Goal: Share content: Share content

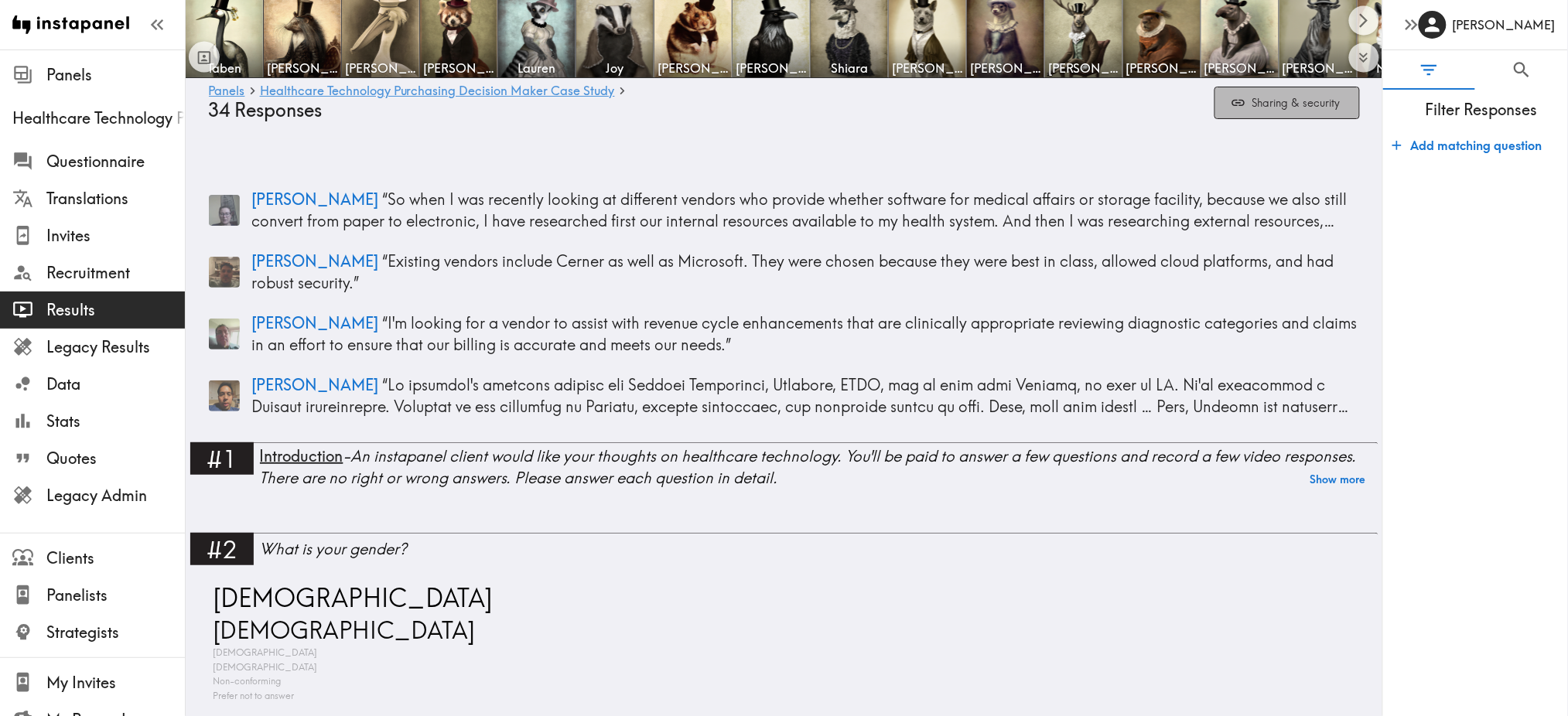
click at [1269, 112] on button "Sharing & security" at bounding box center [1286, 103] width 145 height 34
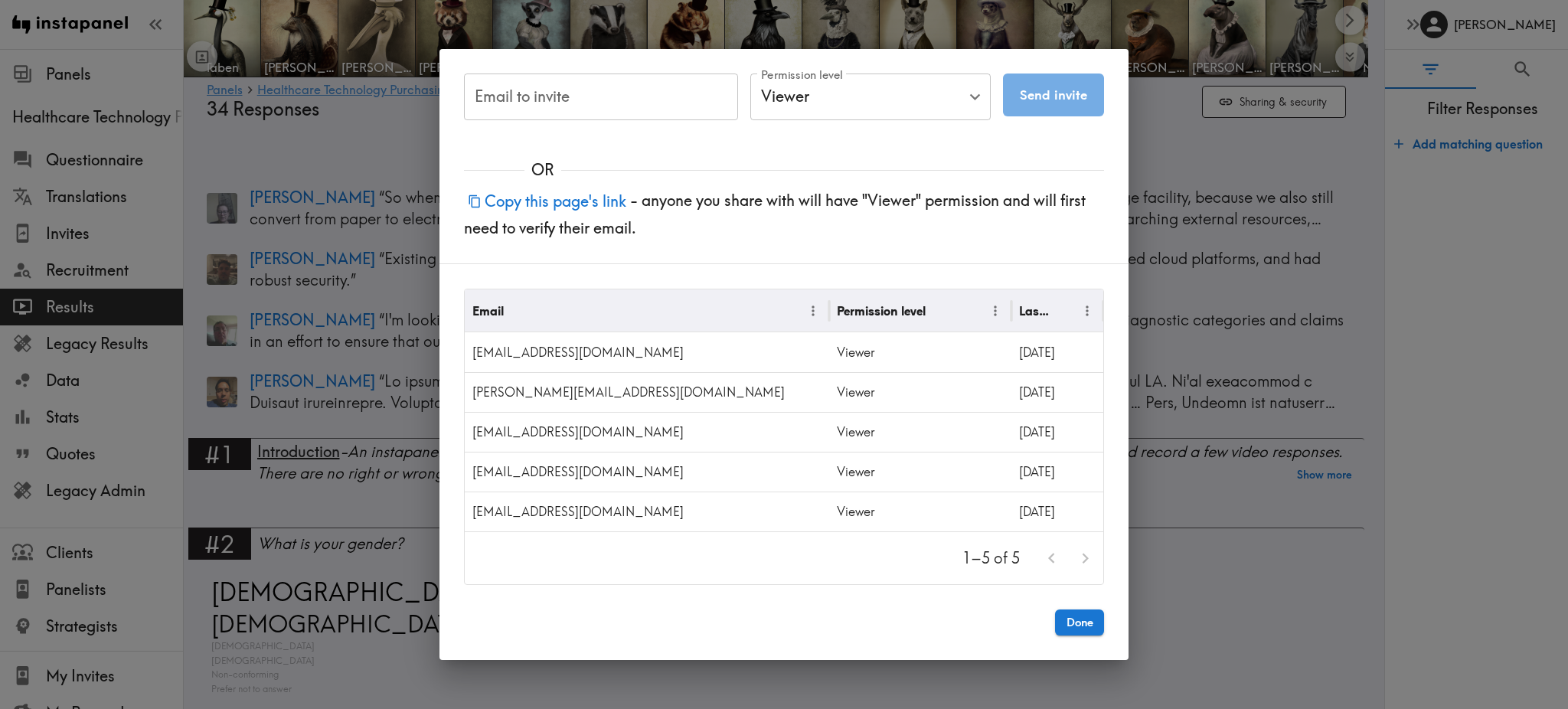
click at [609, 202] on button "Copy this page's link" at bounding box center [547, 201] width 167 height 33
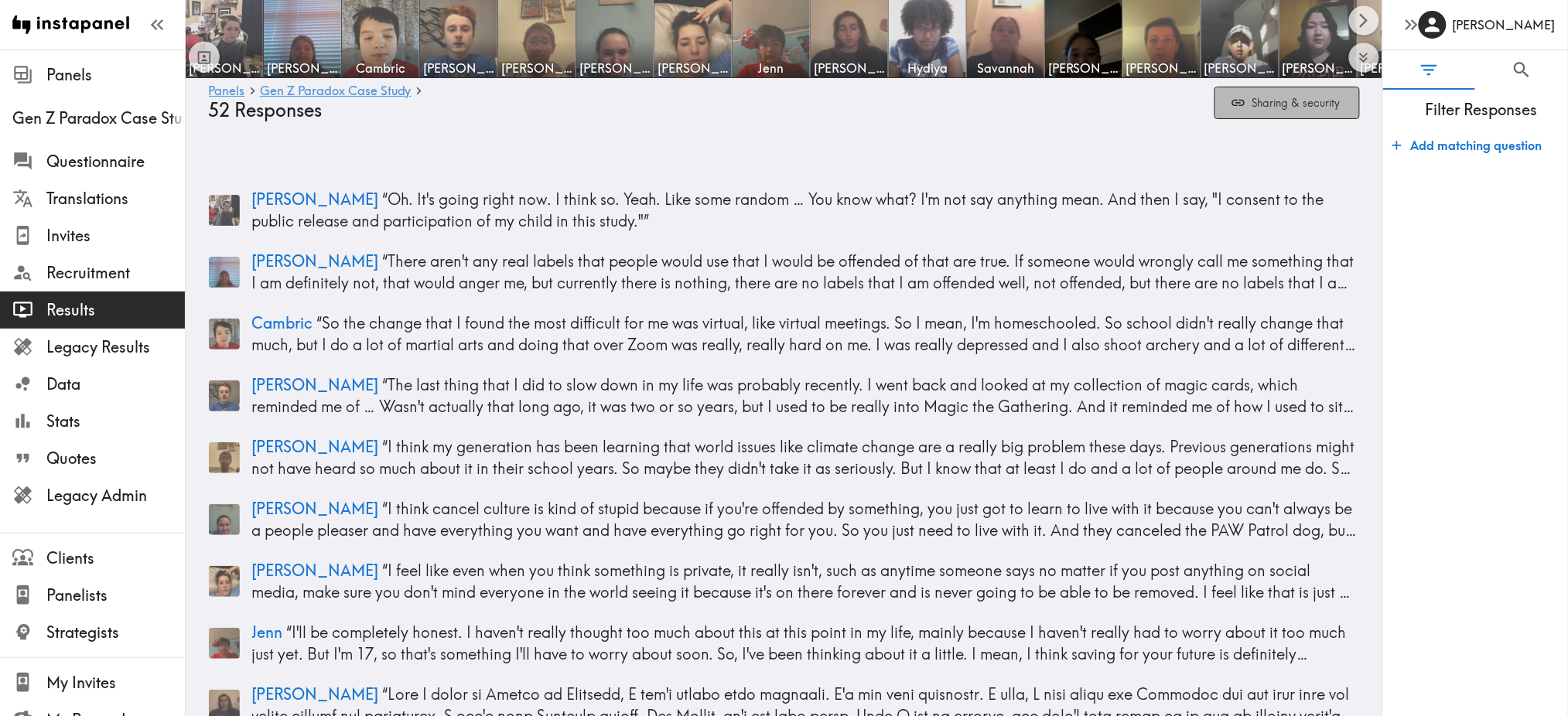
click at [1273, 98] on button "Sharing & security" at bounding box center [1286, 103] width 145 height 34
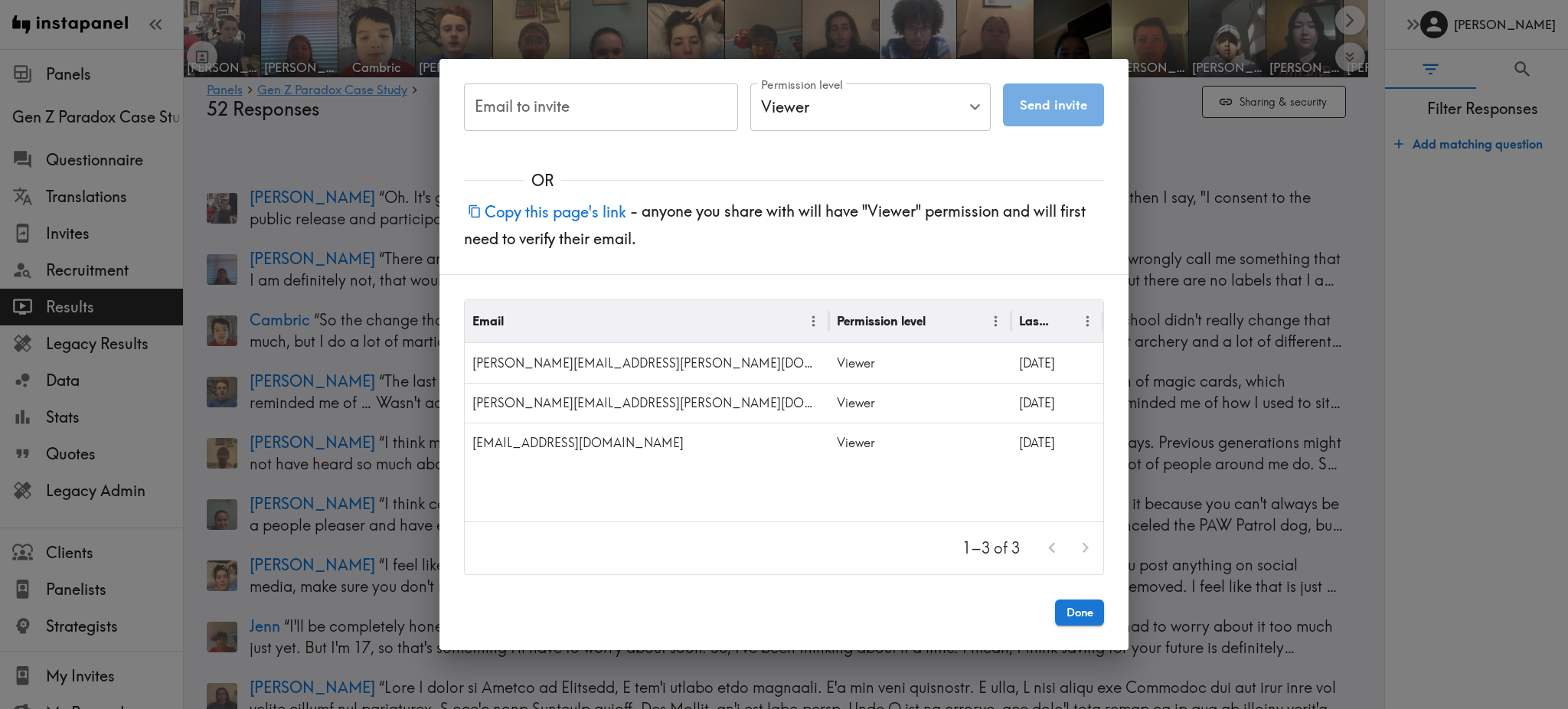
click at [582, 212] on button "Copy this page's link" at bounding box center [547, 211] width 167 height 33
click at [1180, 169] on div "Email to invite Email to invite Permission level Viewer Viewer Permission level…" at bounding box center [784, 354] width 1568 height 709
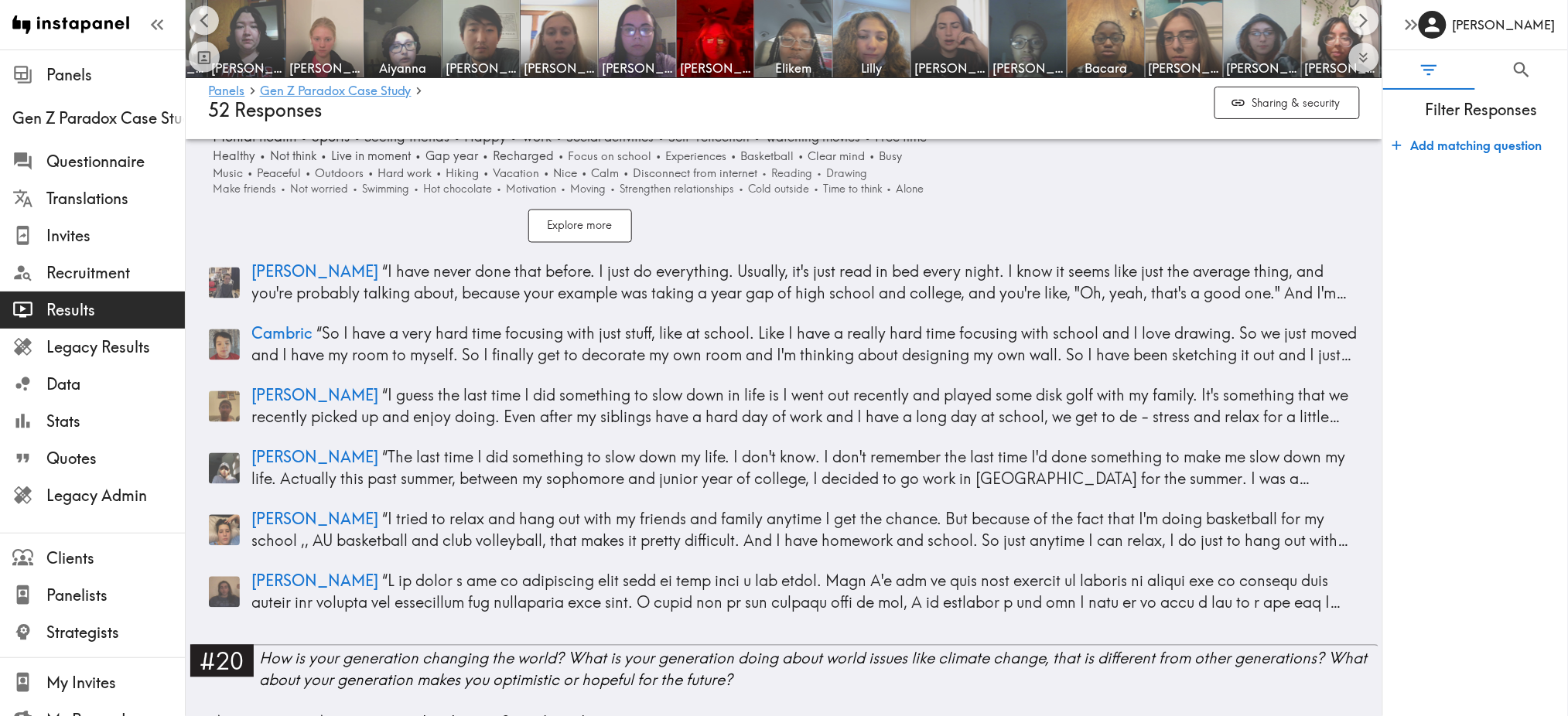
scroll to position [0, 1092]
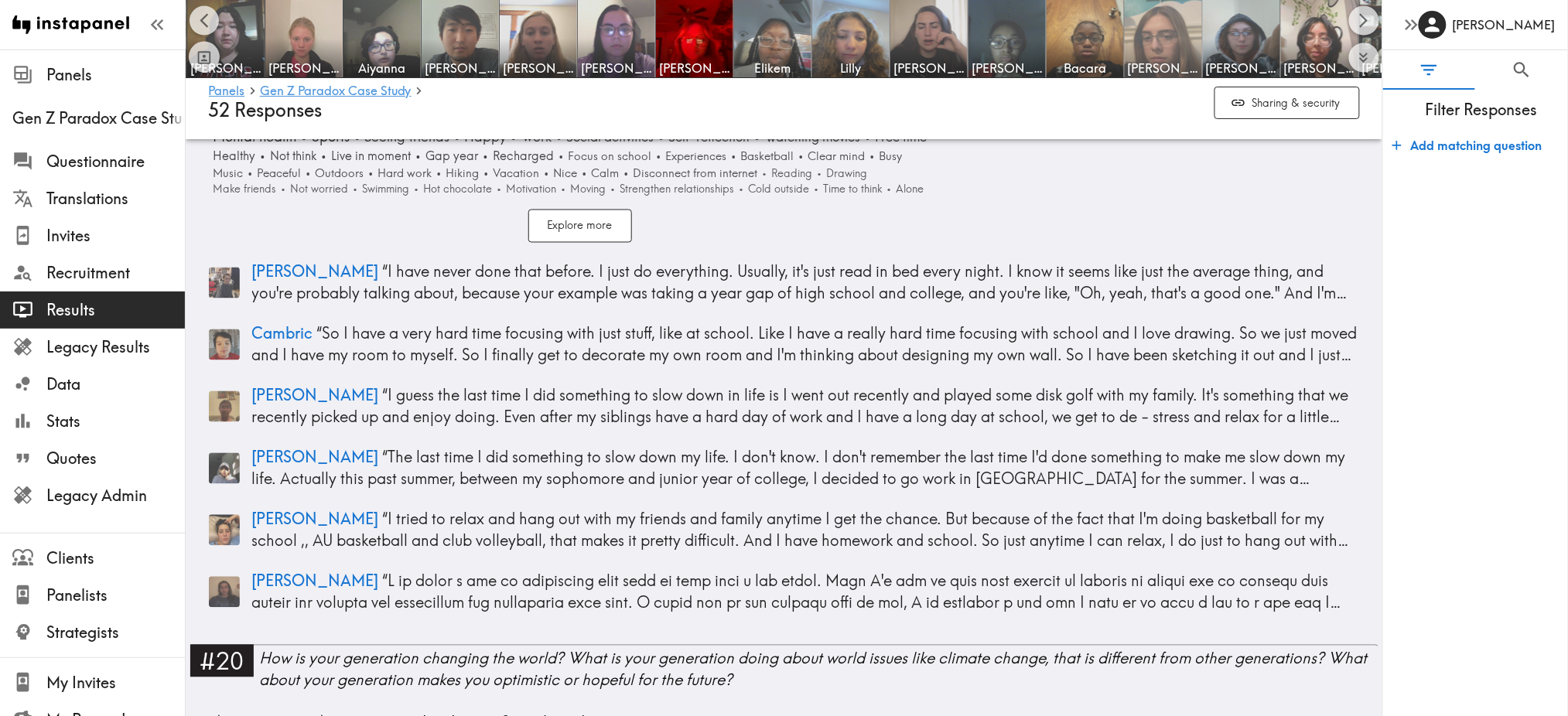
click at [1169, 20] on img at bounding box center [1163, 38] width 81 height 81
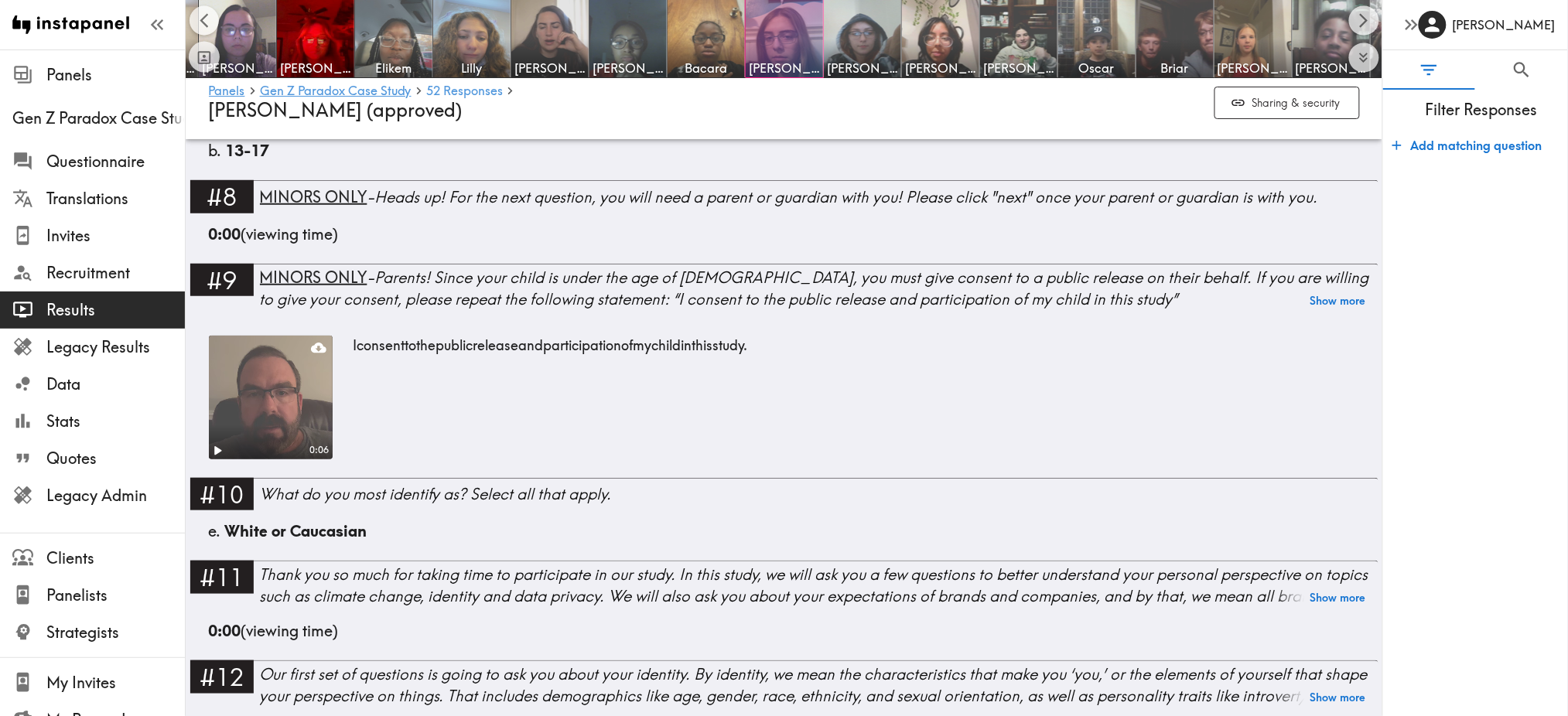
scroll to position [291, 0]
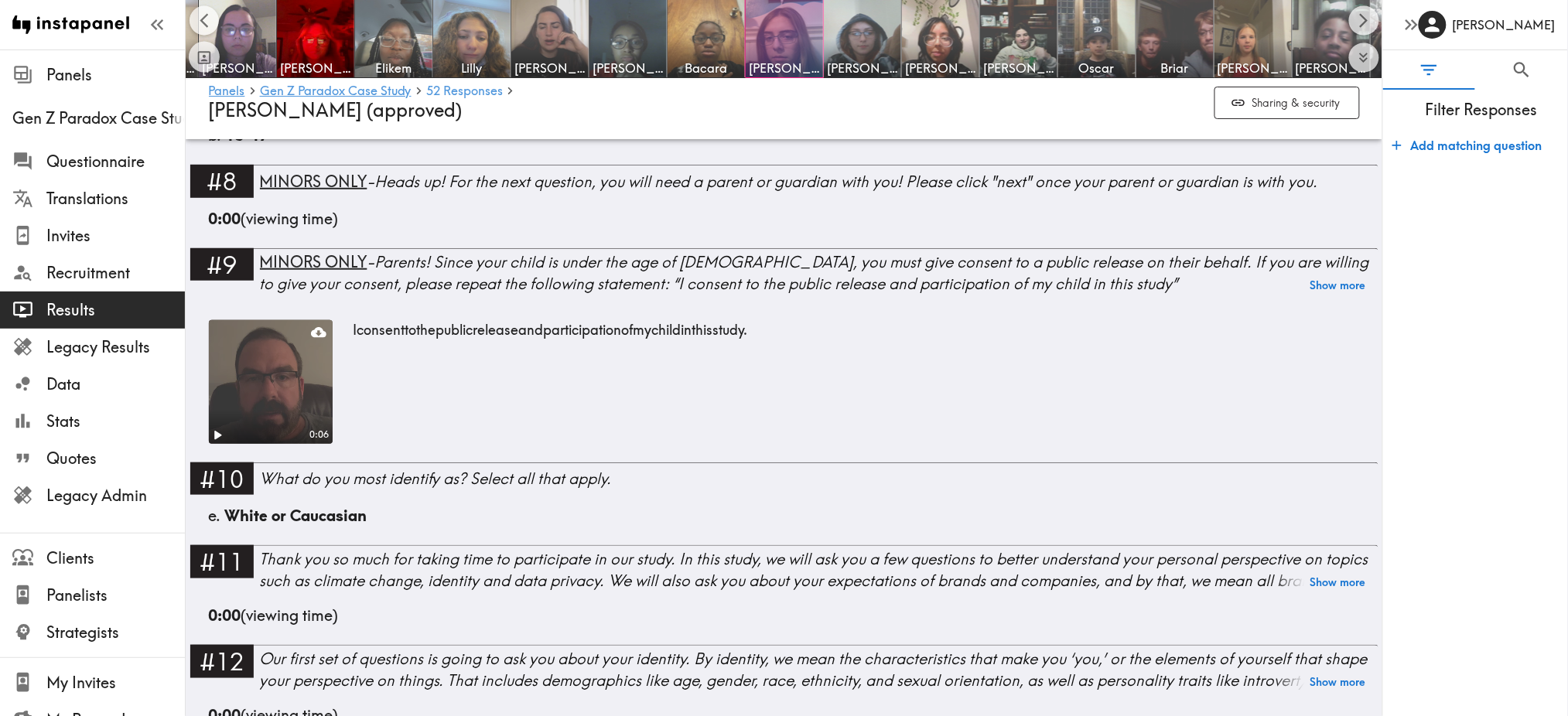
click at [291, 375] on video at bounding box center [270, 382] width 130 height 130
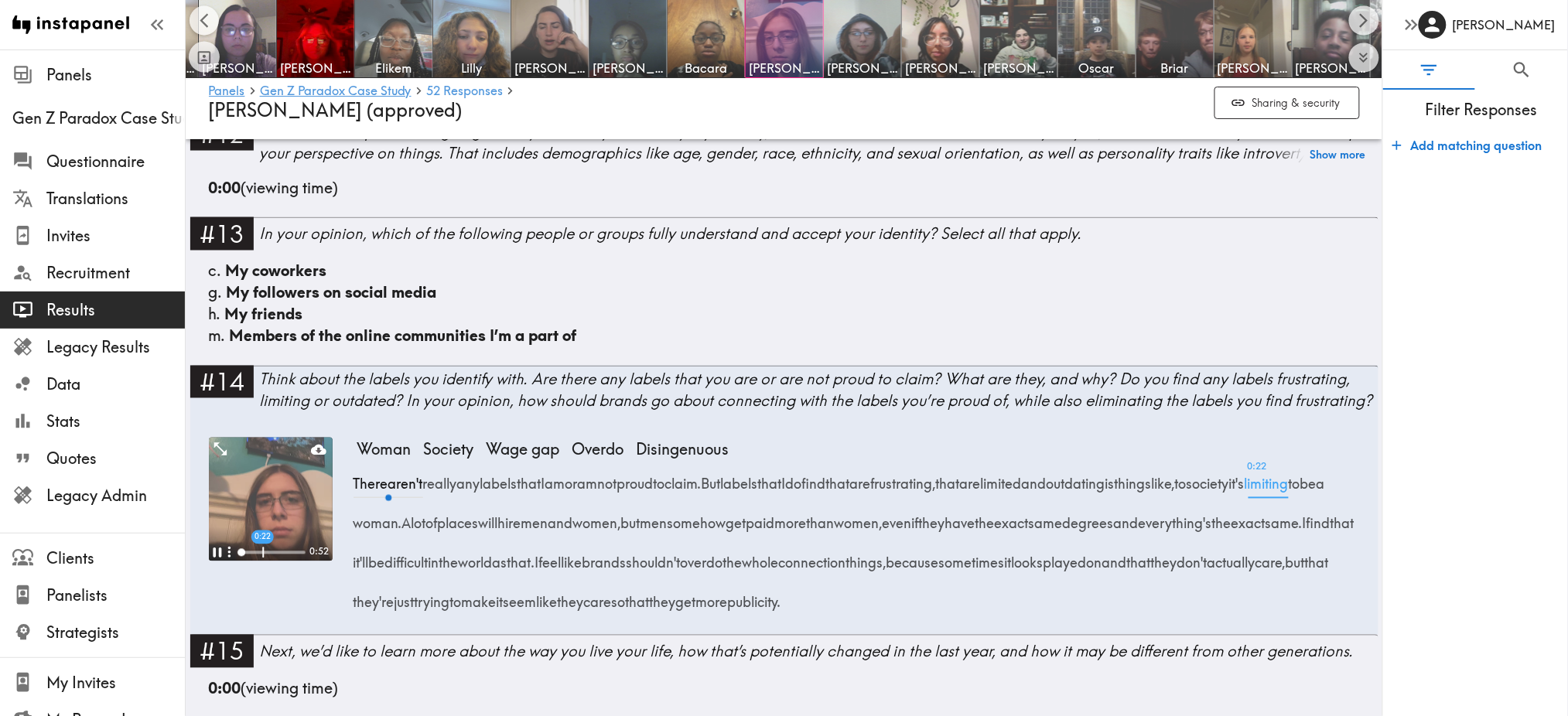
scroll to position [823, 0]
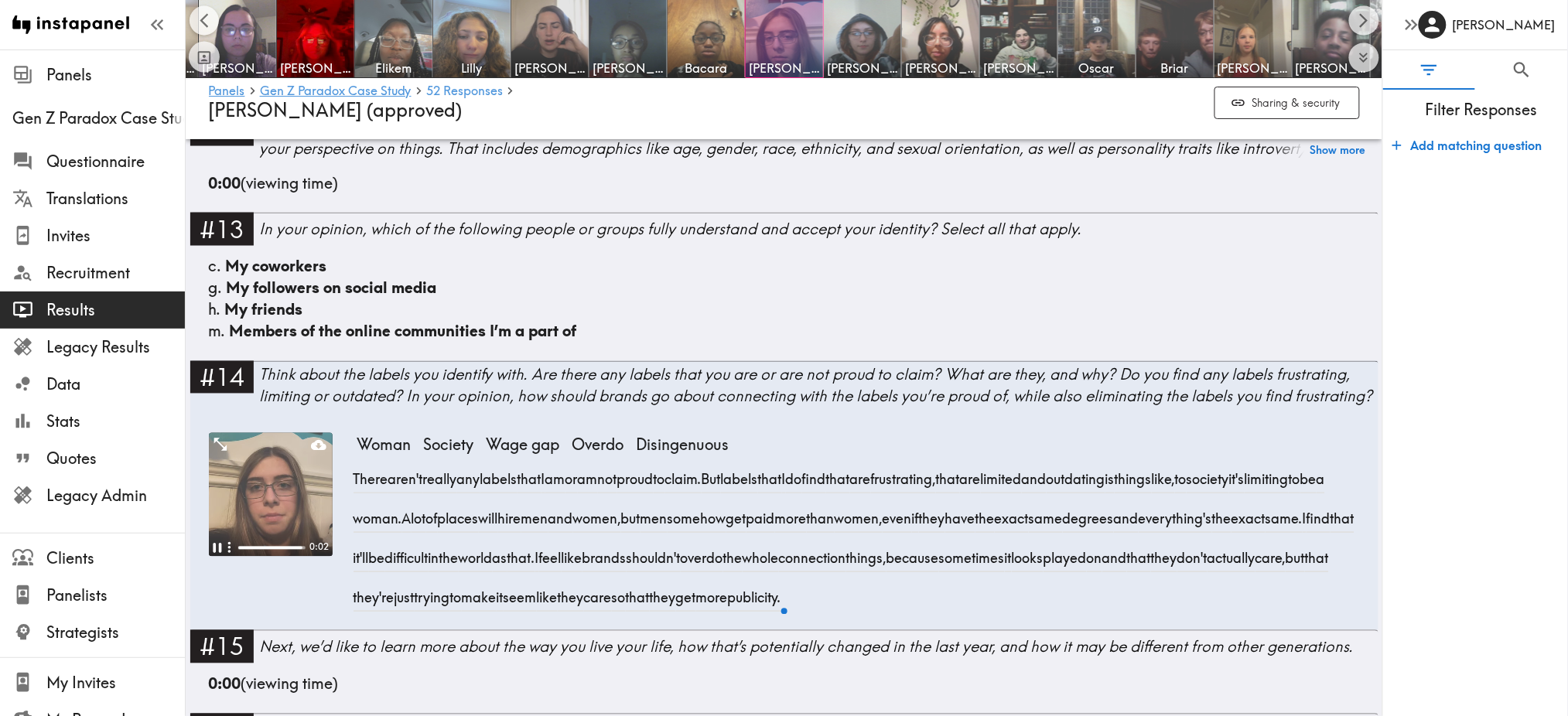
click at [279, 498] on video at bounding box center [270, 495] width 124 height 124
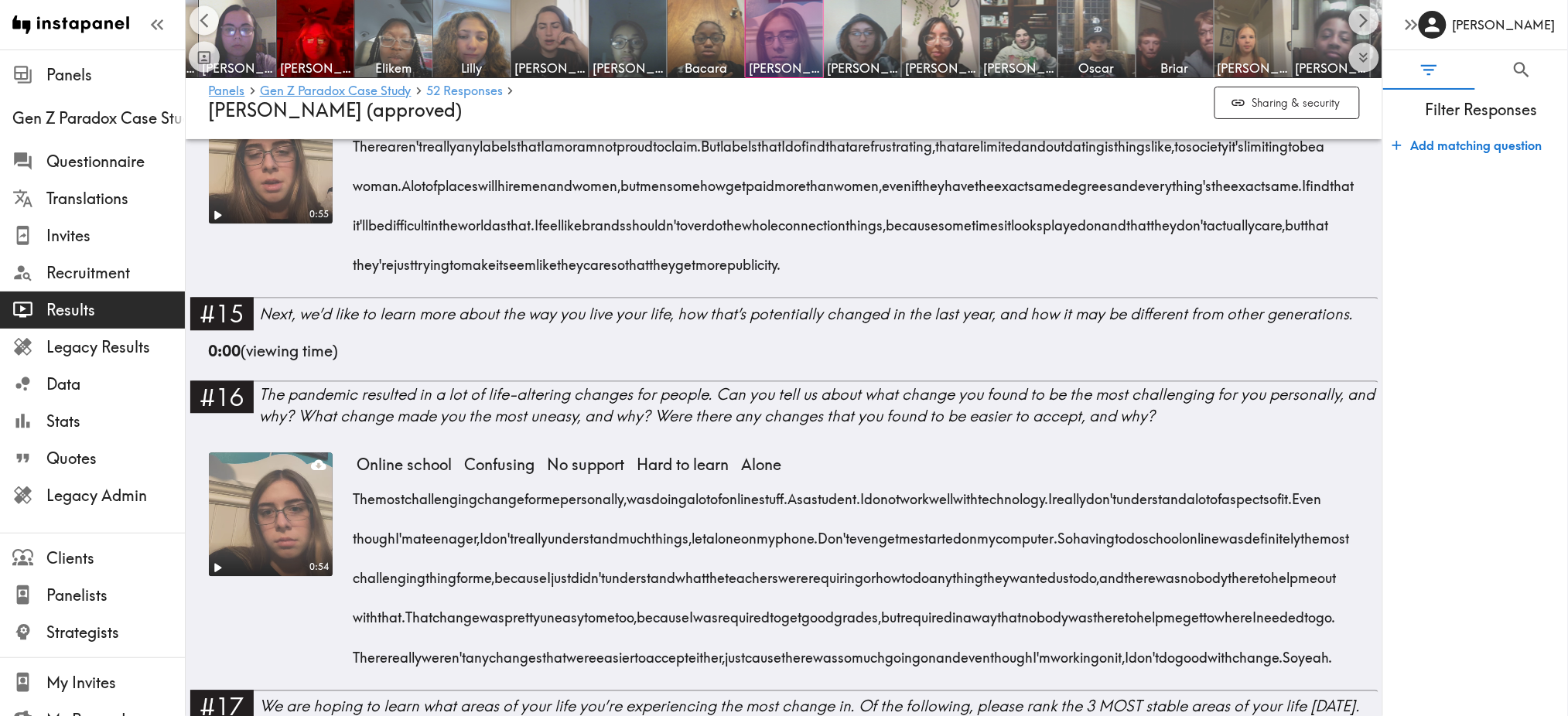
scroll to position [1128, 0]
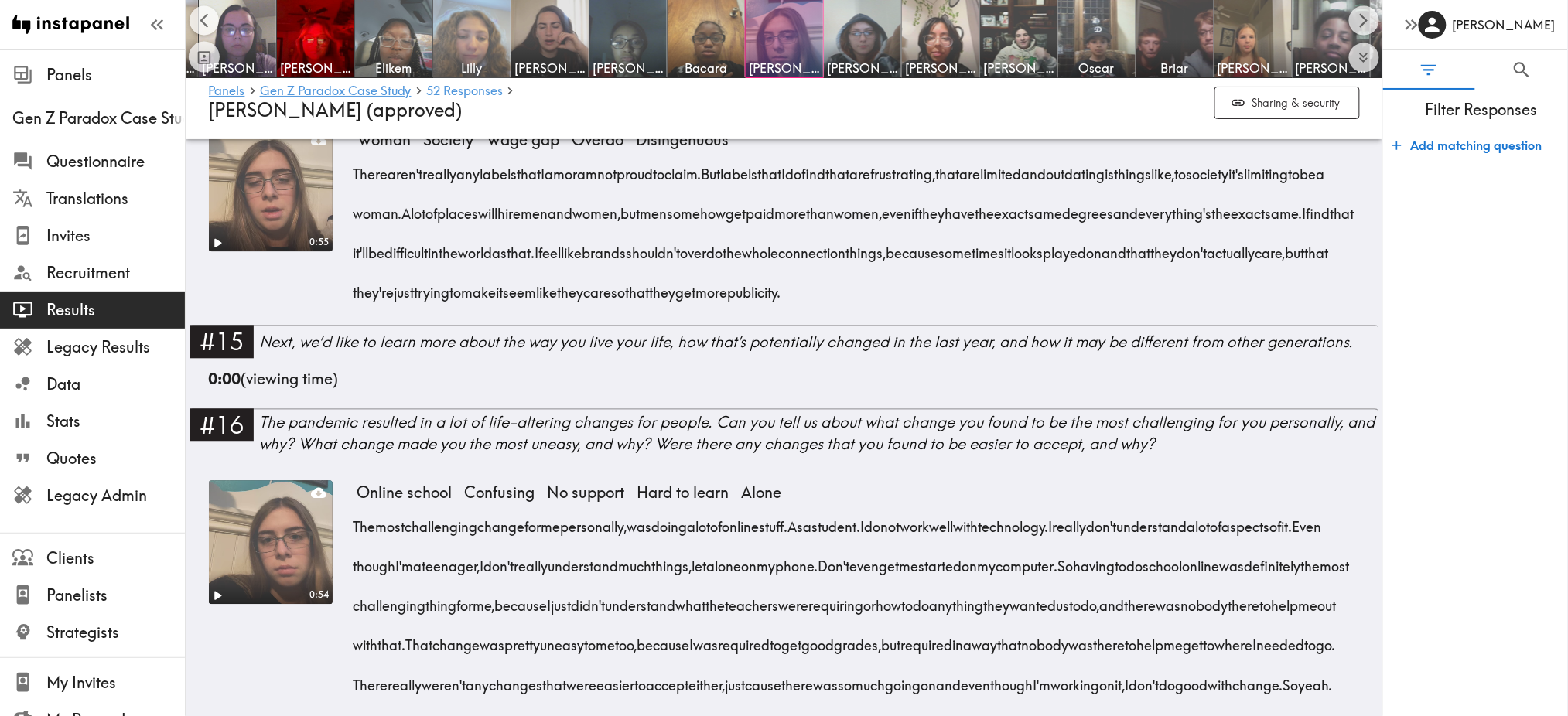
click at [484, 46] on img at bounding box center [472, 38] width 81 height 81
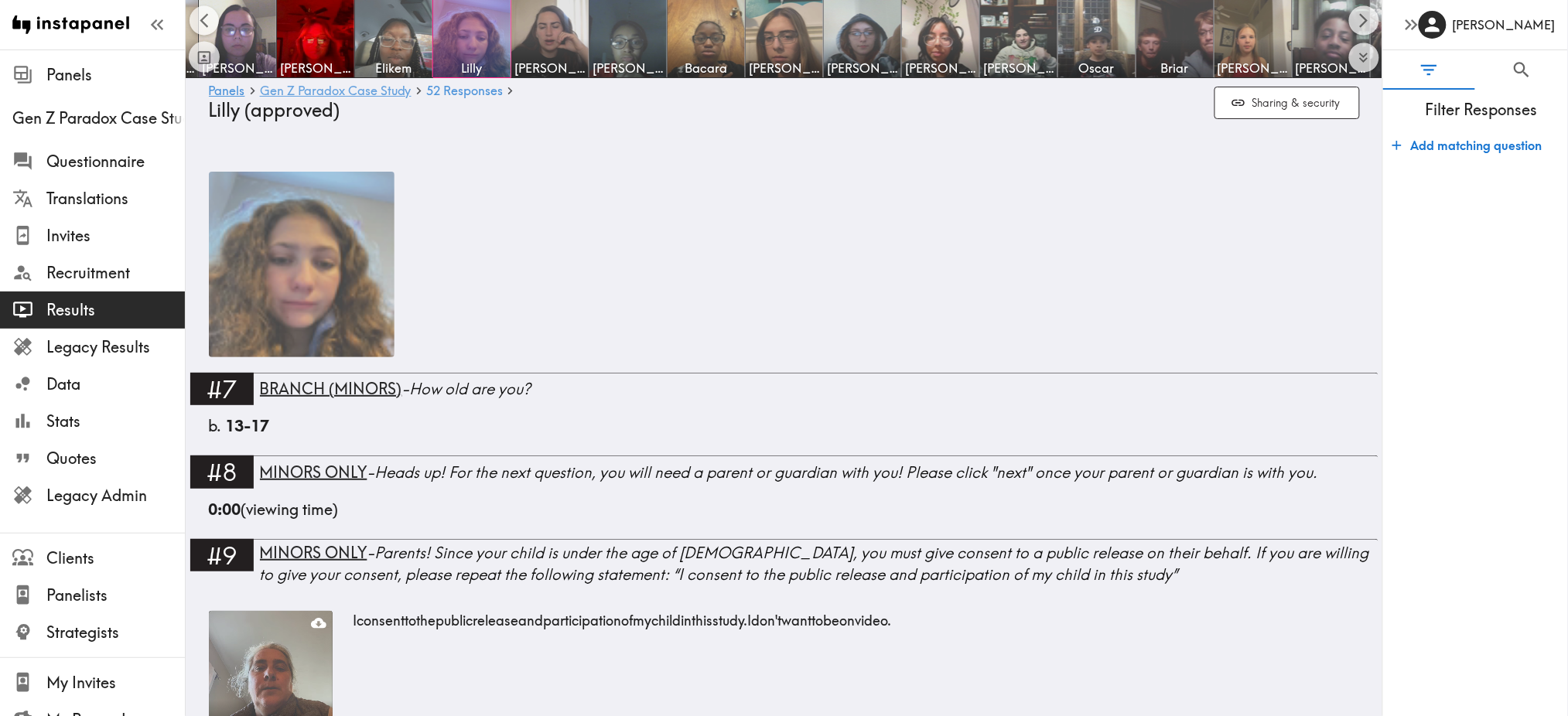
click at [368, 95] on link "Gen Z Paradox Case Study" at bounding box center [336, 91] width 152 height 14
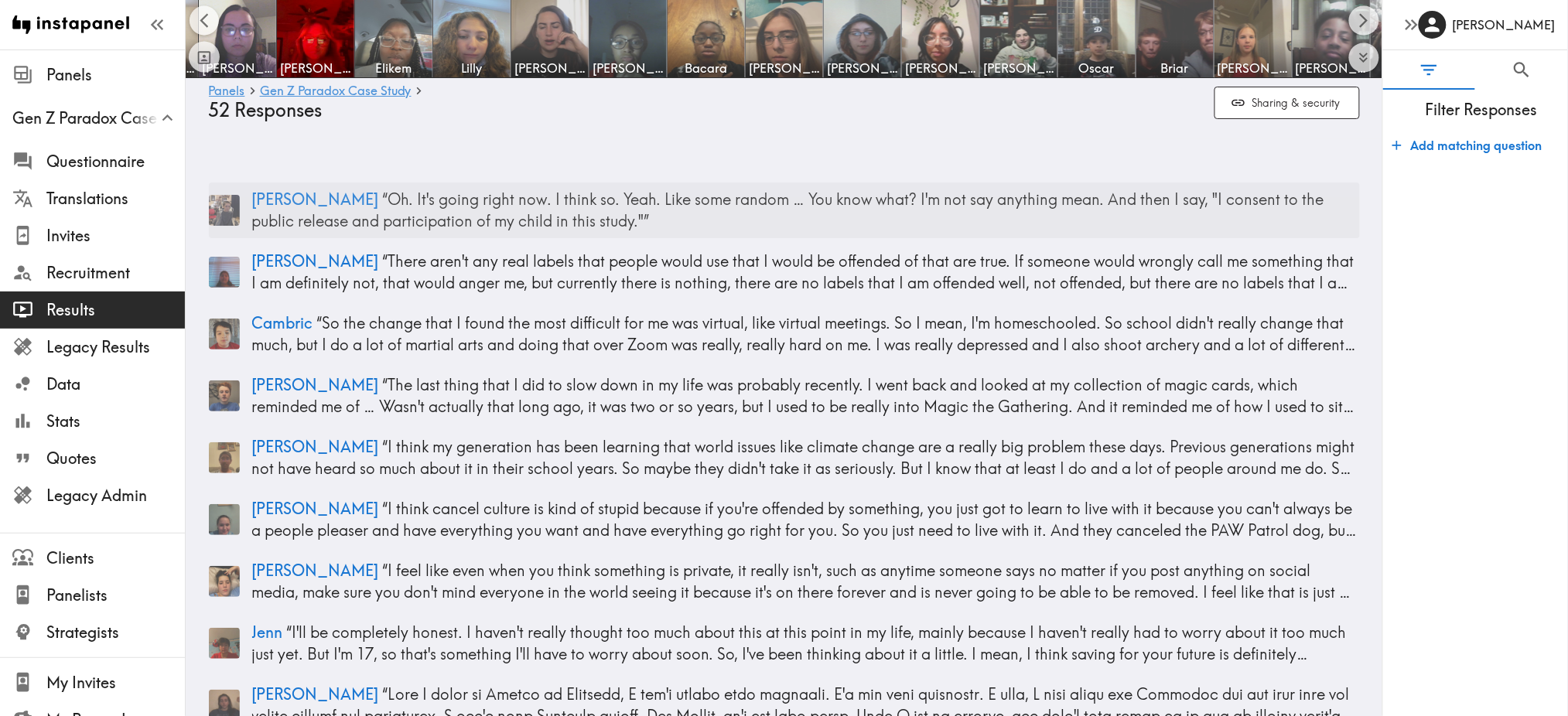
click at [216, 217] on img at bounding box center [224, 210] width 31 height 31
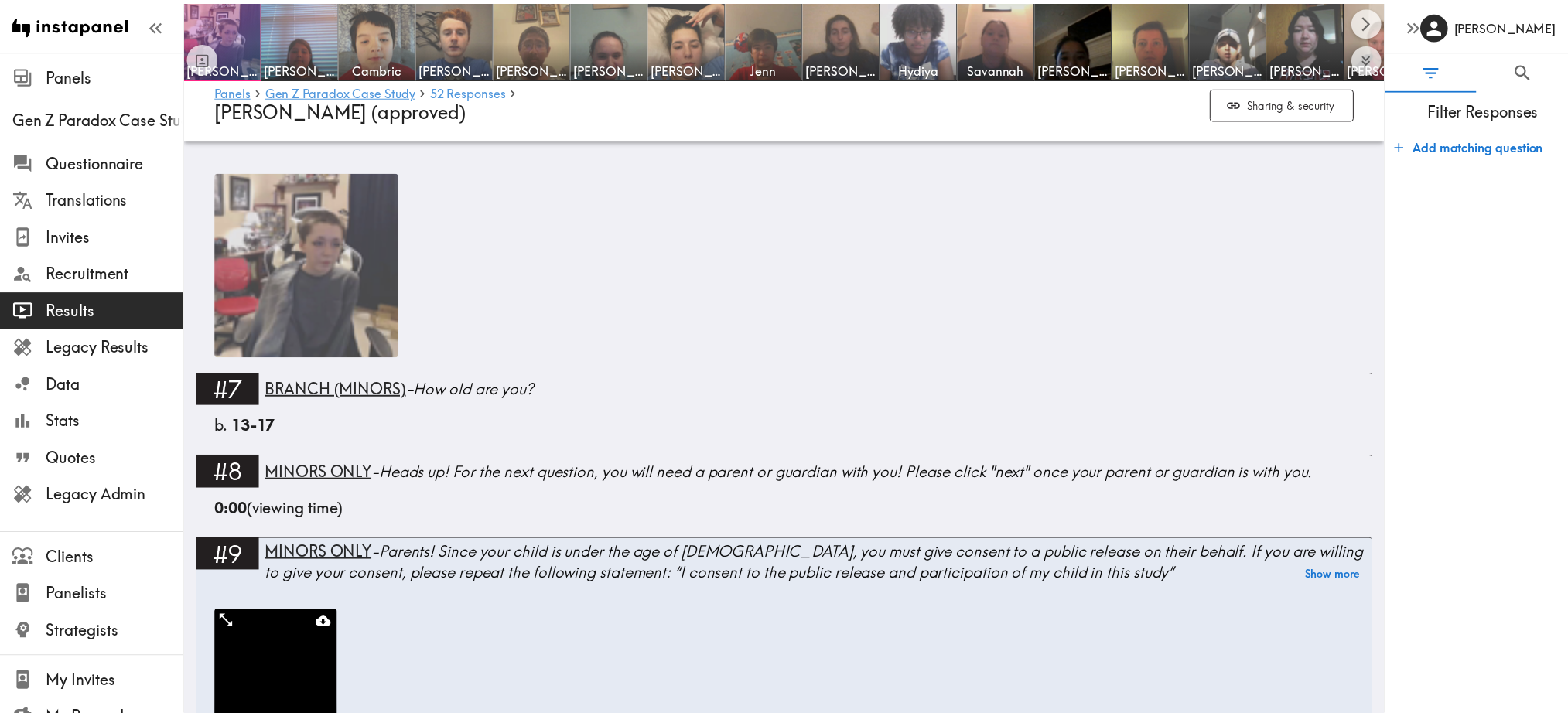
scroll to position [393, 0]
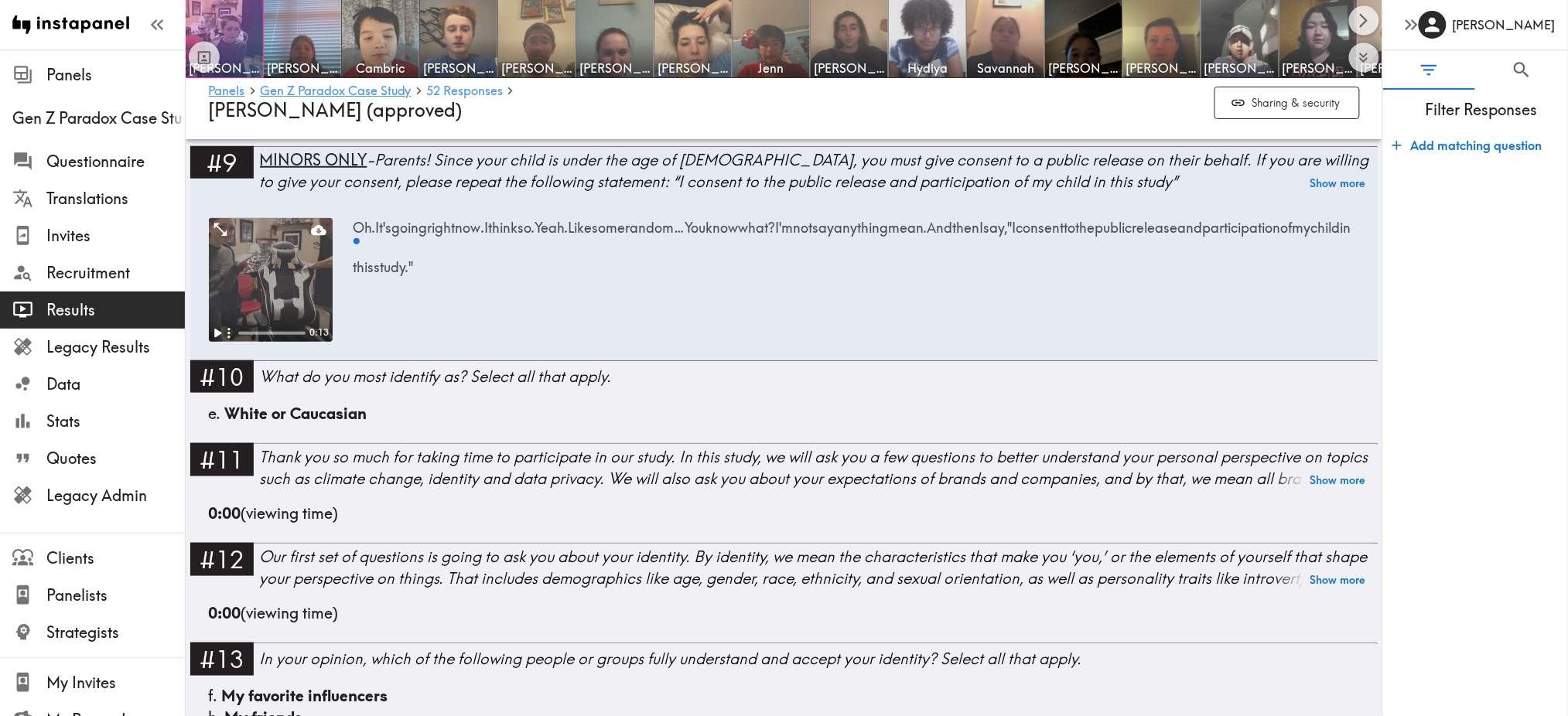
click at [283, 270] on video at bounding box center [270, 280] width 124 height 124
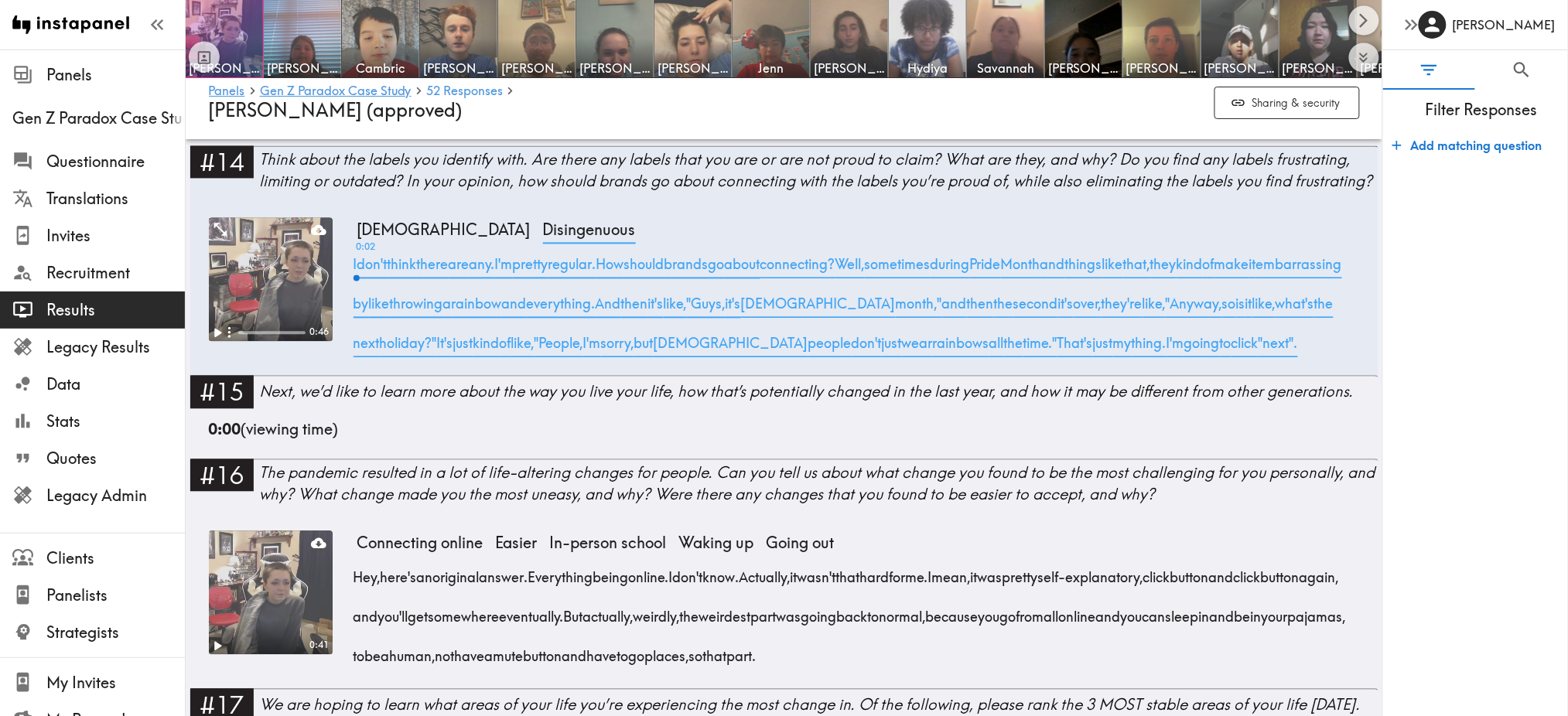
scroll to position [1041, 0]
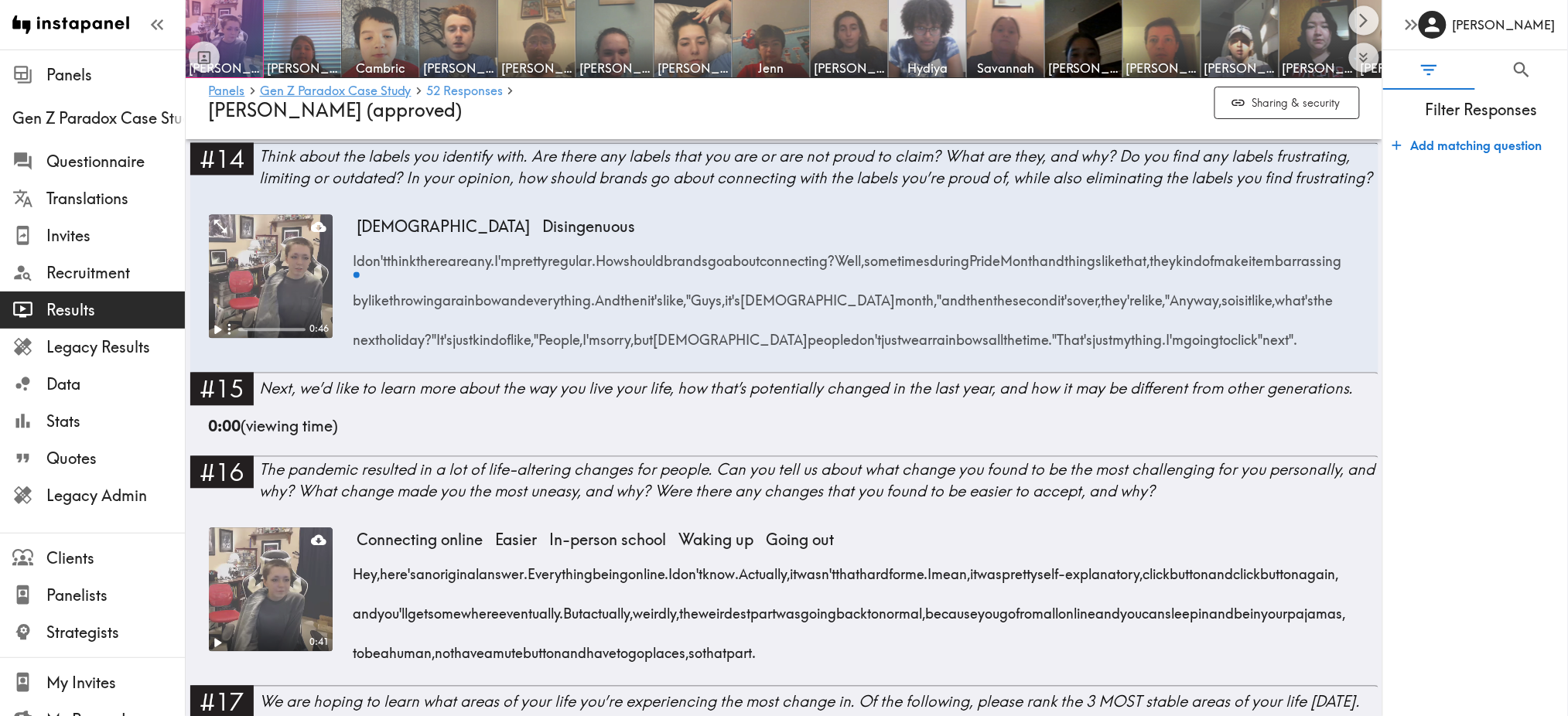
click at [286, 263] on video at bounding box center [270, 277] width 124 height 124
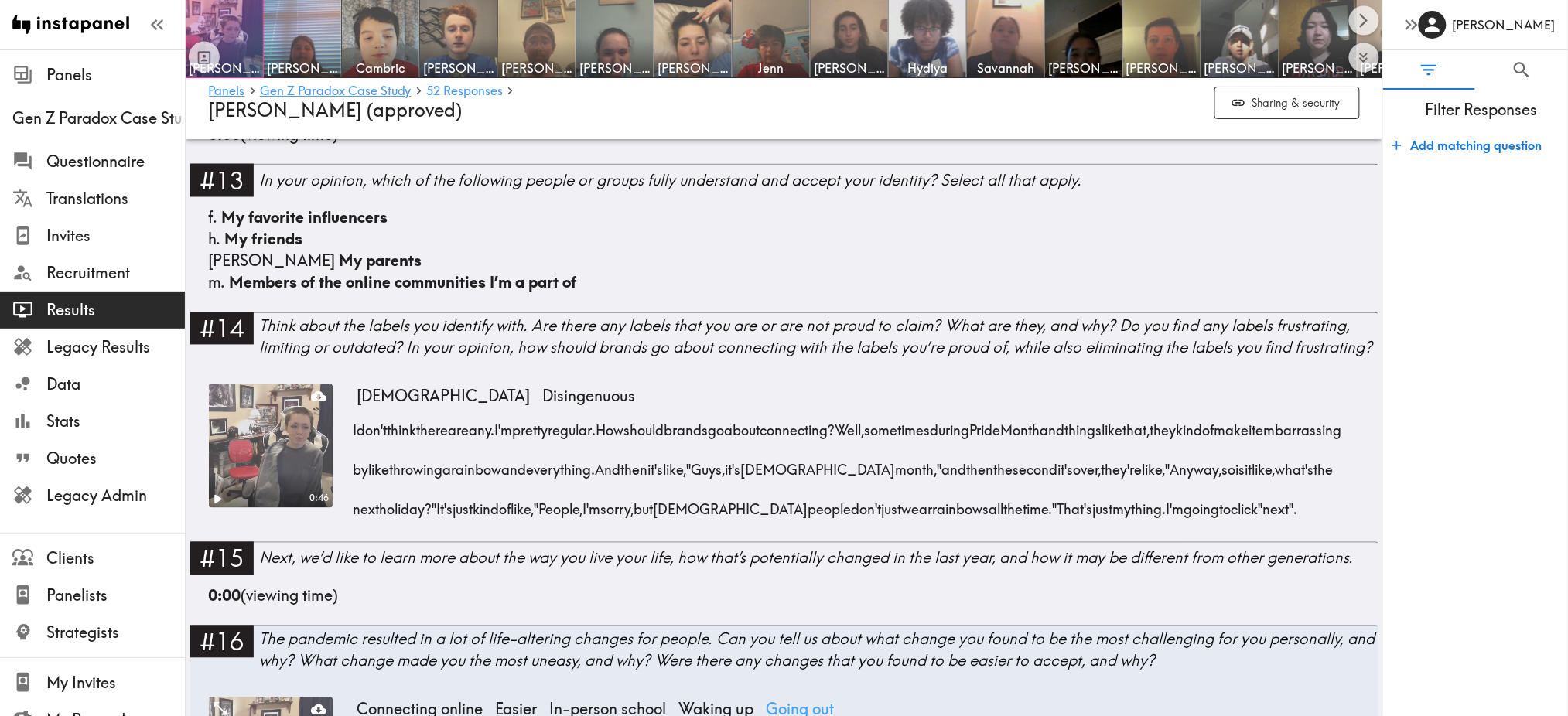
scroll to position [648, 0]
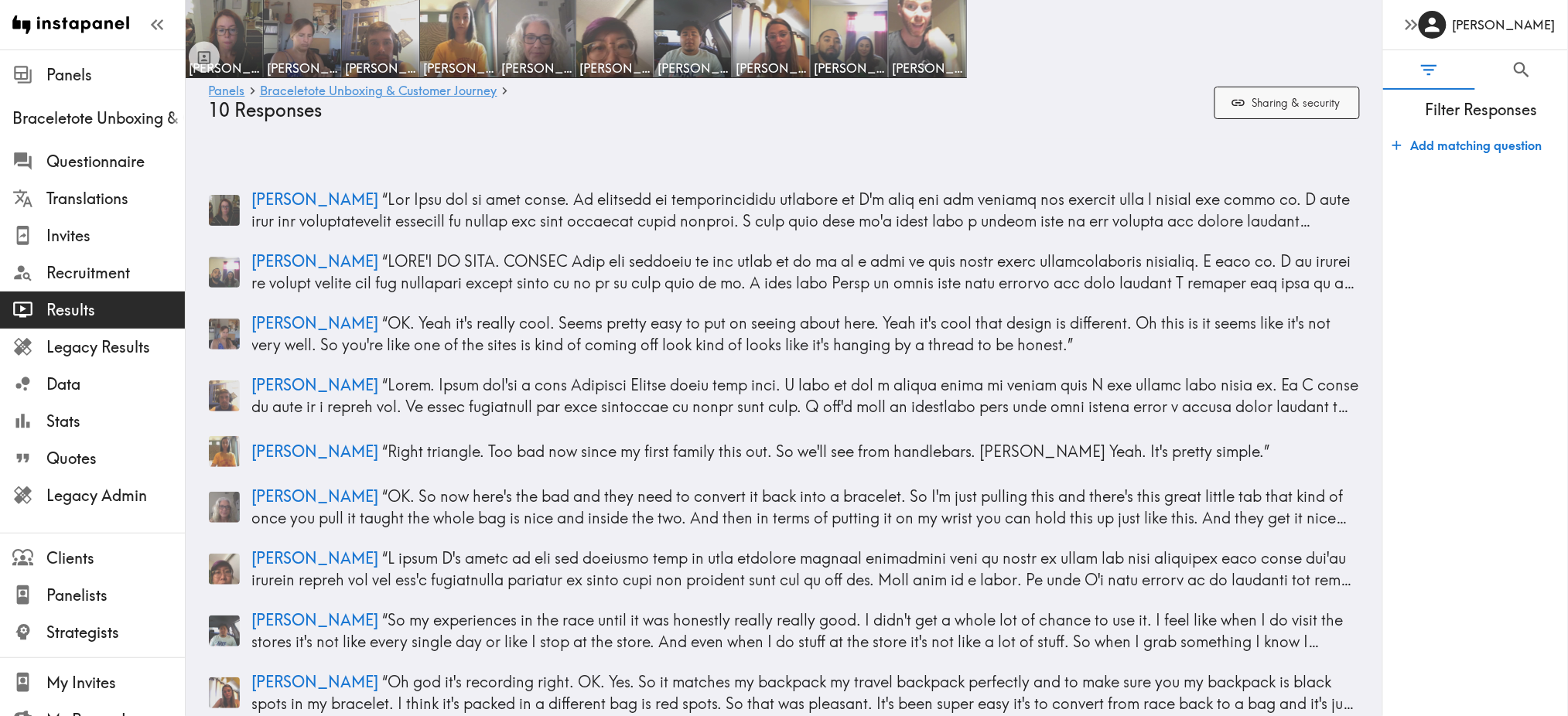
click at [1234, 93] on button "Sharing & security" at bounding box center [1286, 103] width 145 height 34
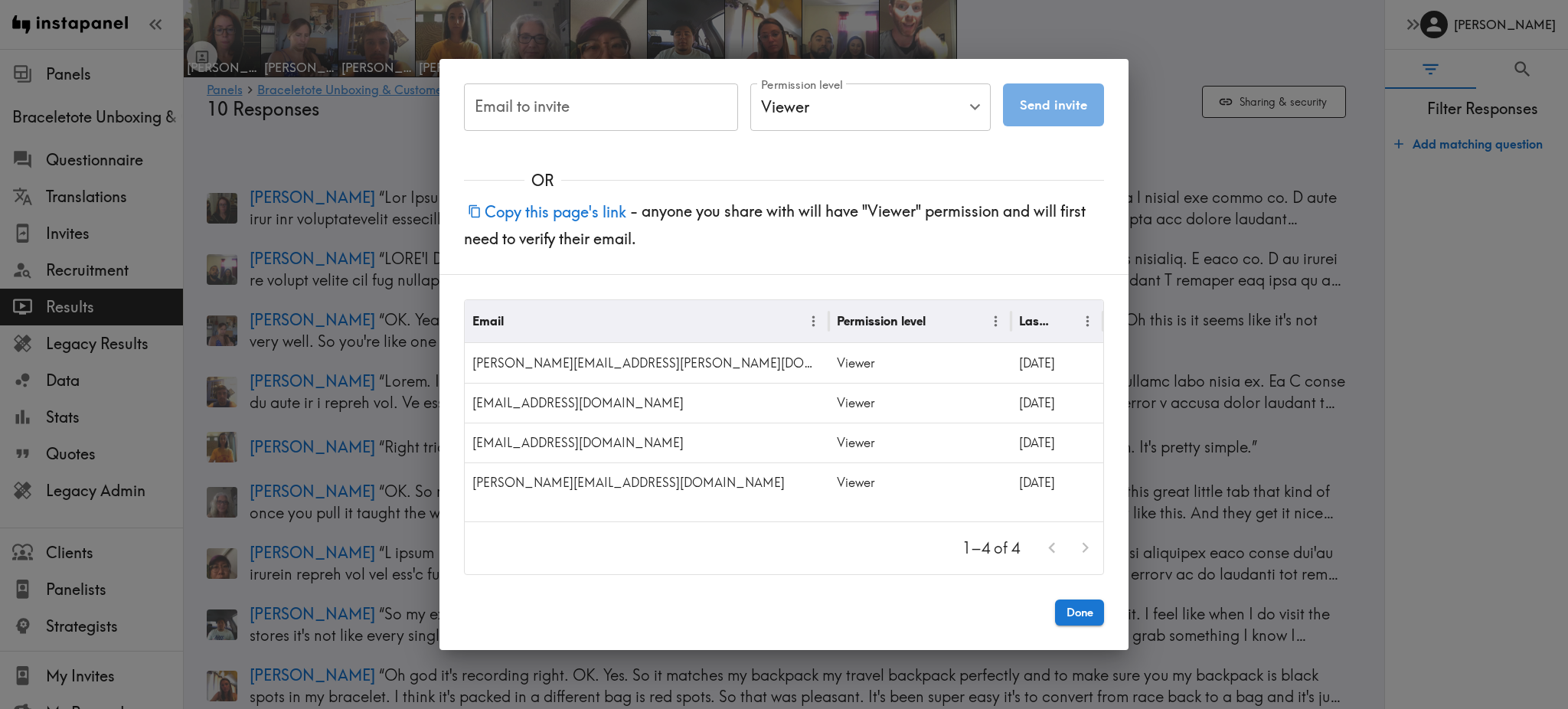
click at [566, 217] on button "Copy this page's link" at bounding box center [547, 211] width 167 height 33
click at [1167, 131] on div "Email to invite Email to invite Permission level Viewer Viewer Permission level…" at bounding box center [784, 354] width 1568 height 709
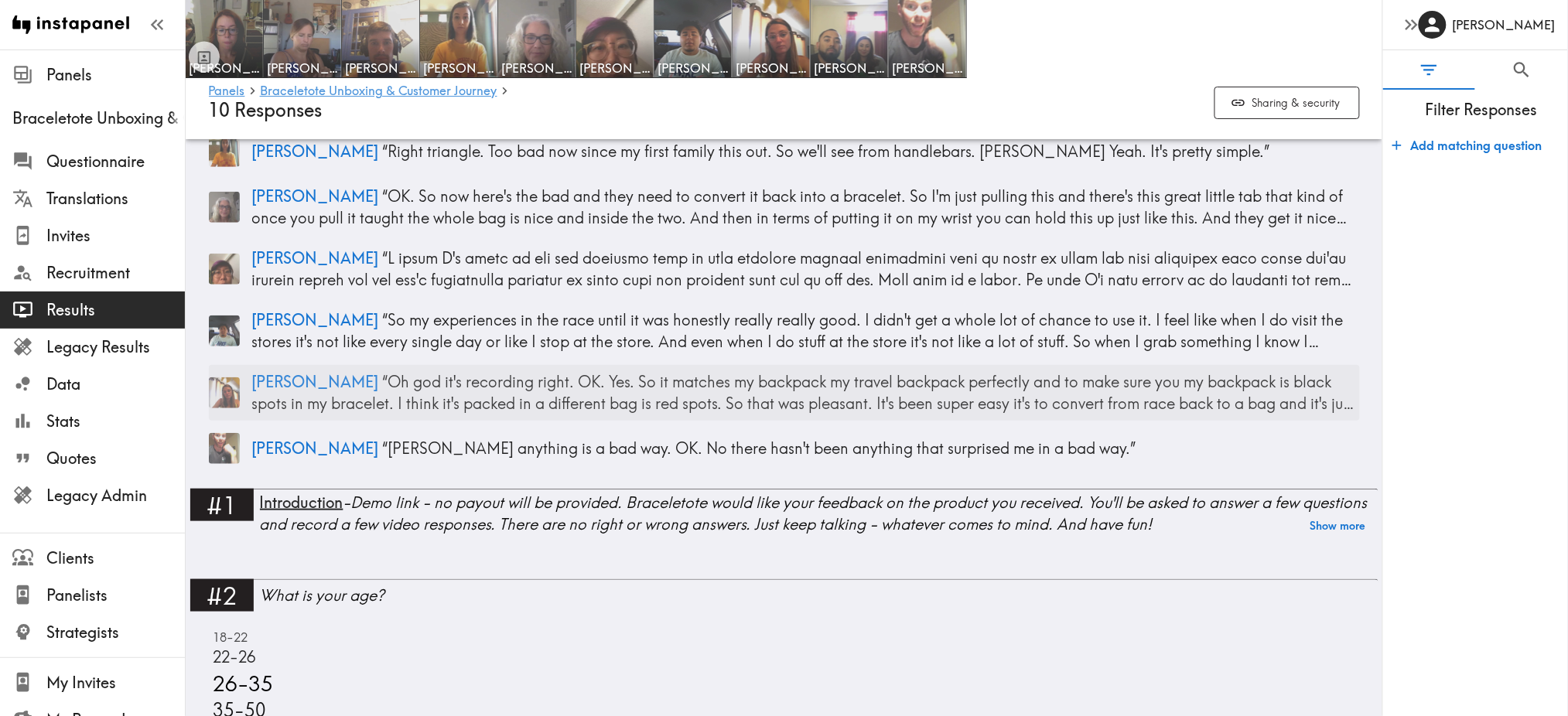
scroll to position [297, 0]
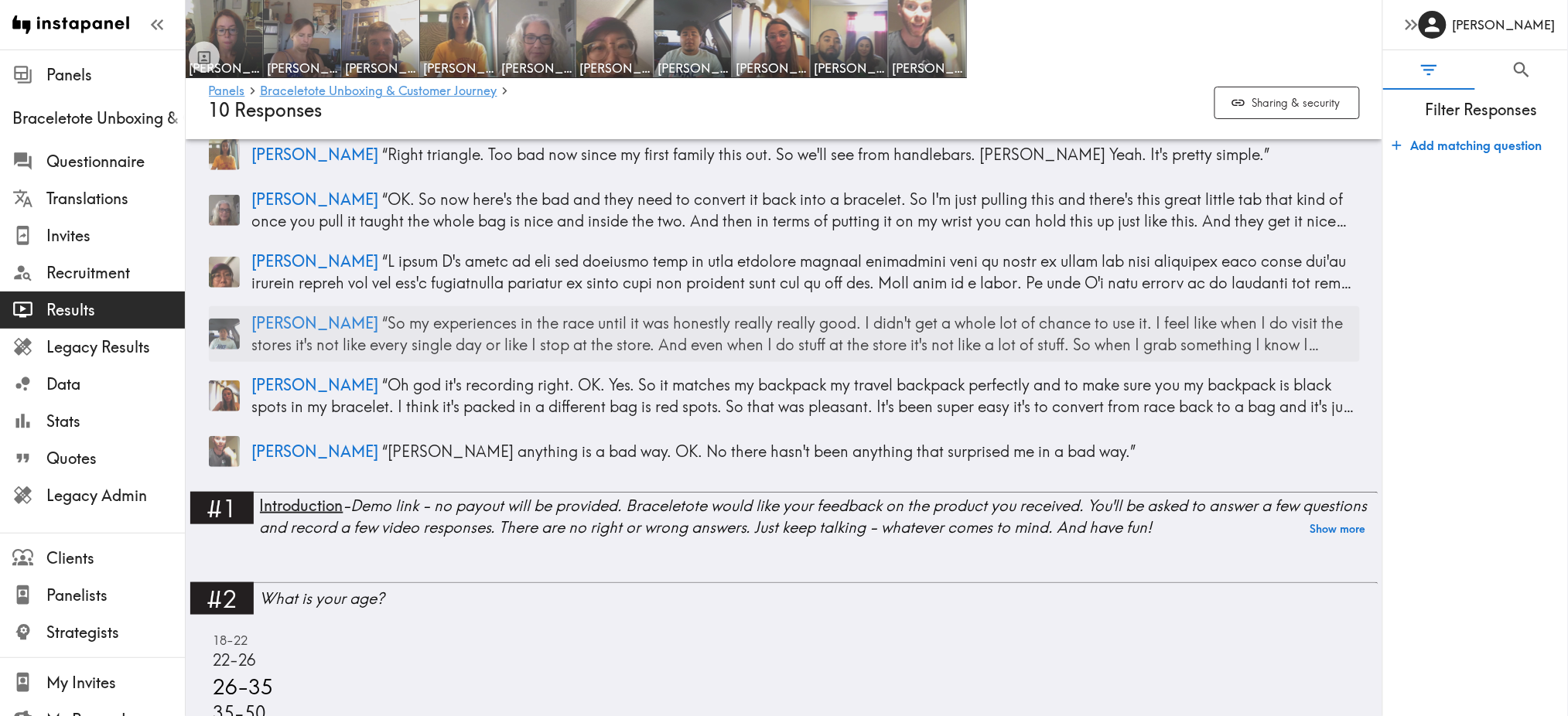
click at [845, 327] on p "Adrian “ So my experiences in the race until it was honestly really really good…" at bounding box center [806, 333] width 1108 height 43
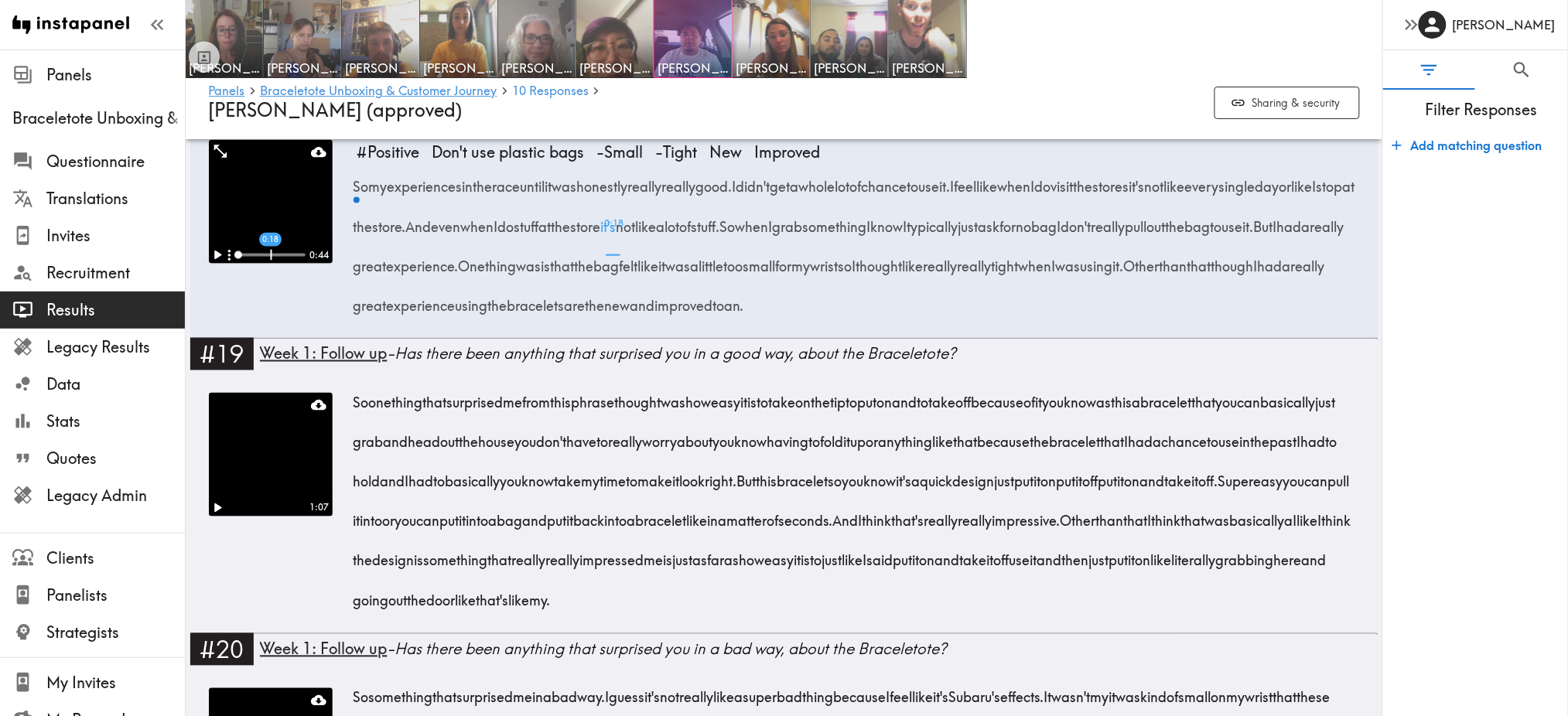
scroll to position [2862, 0]
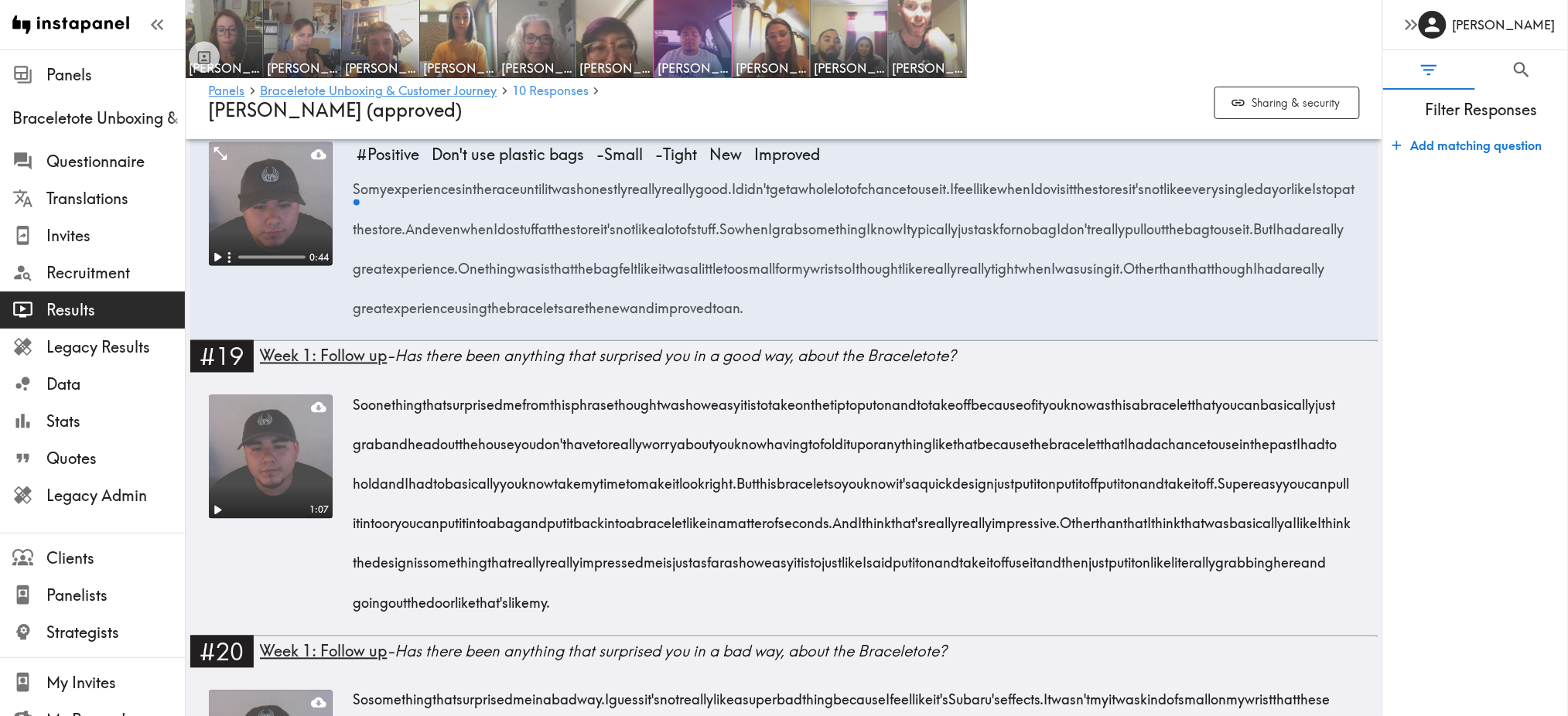
click at [262, 266] on video at bounding box center [270, 204] width 124 height 124
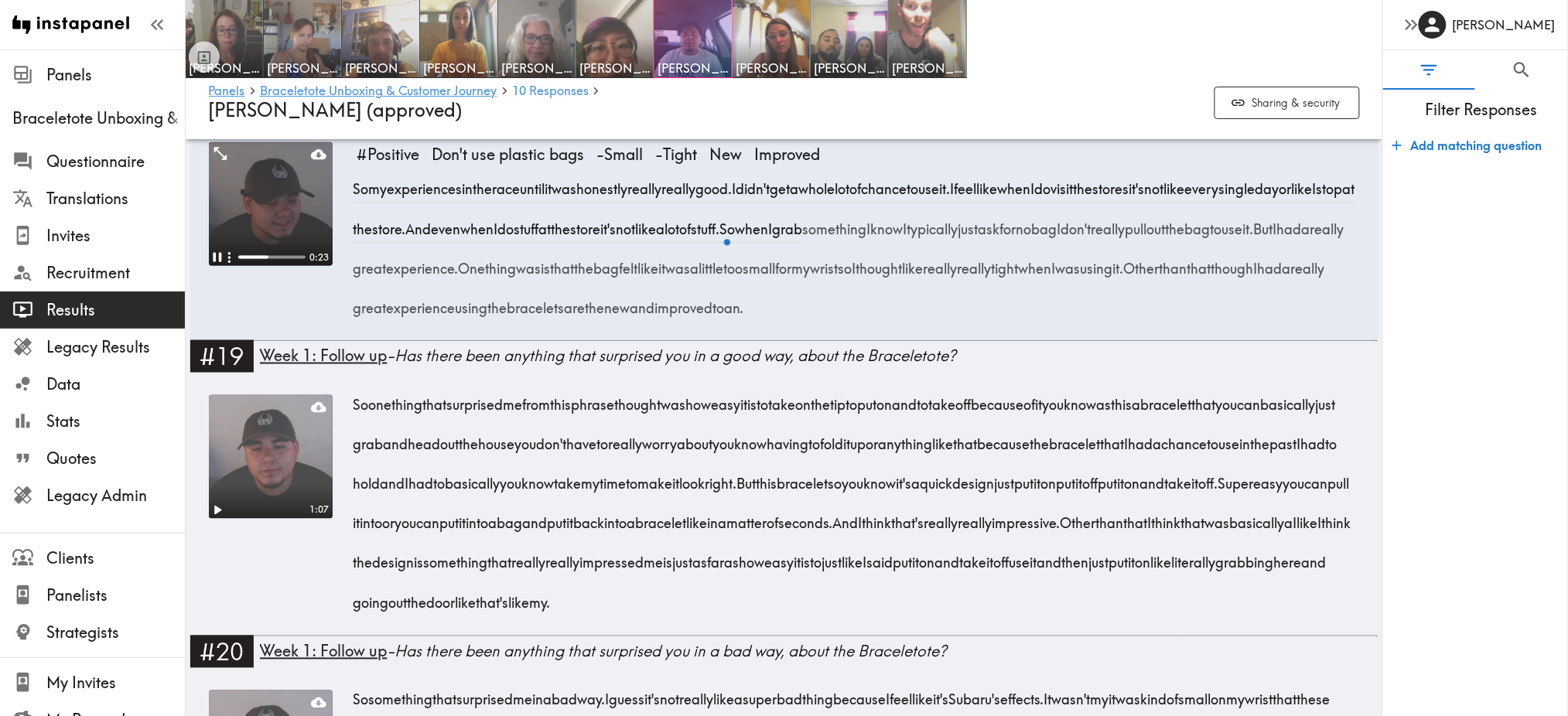
click at [262, 266] on video at bounding box center [270, 204] width 124 height 124
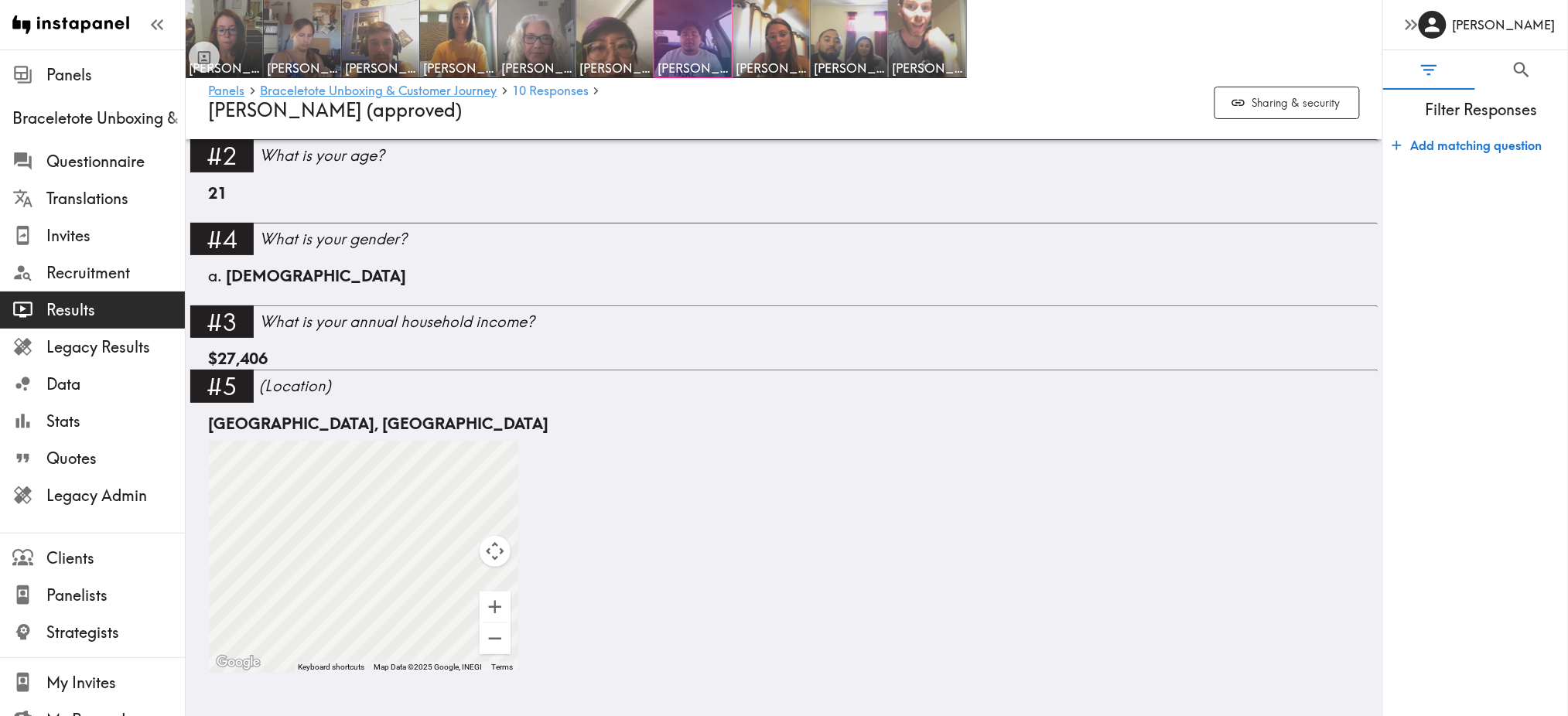
scroll to position [4536, 0]
click at [537, 90] on span "10 Responses" at bounding box center [551, 90] width 77 height 12
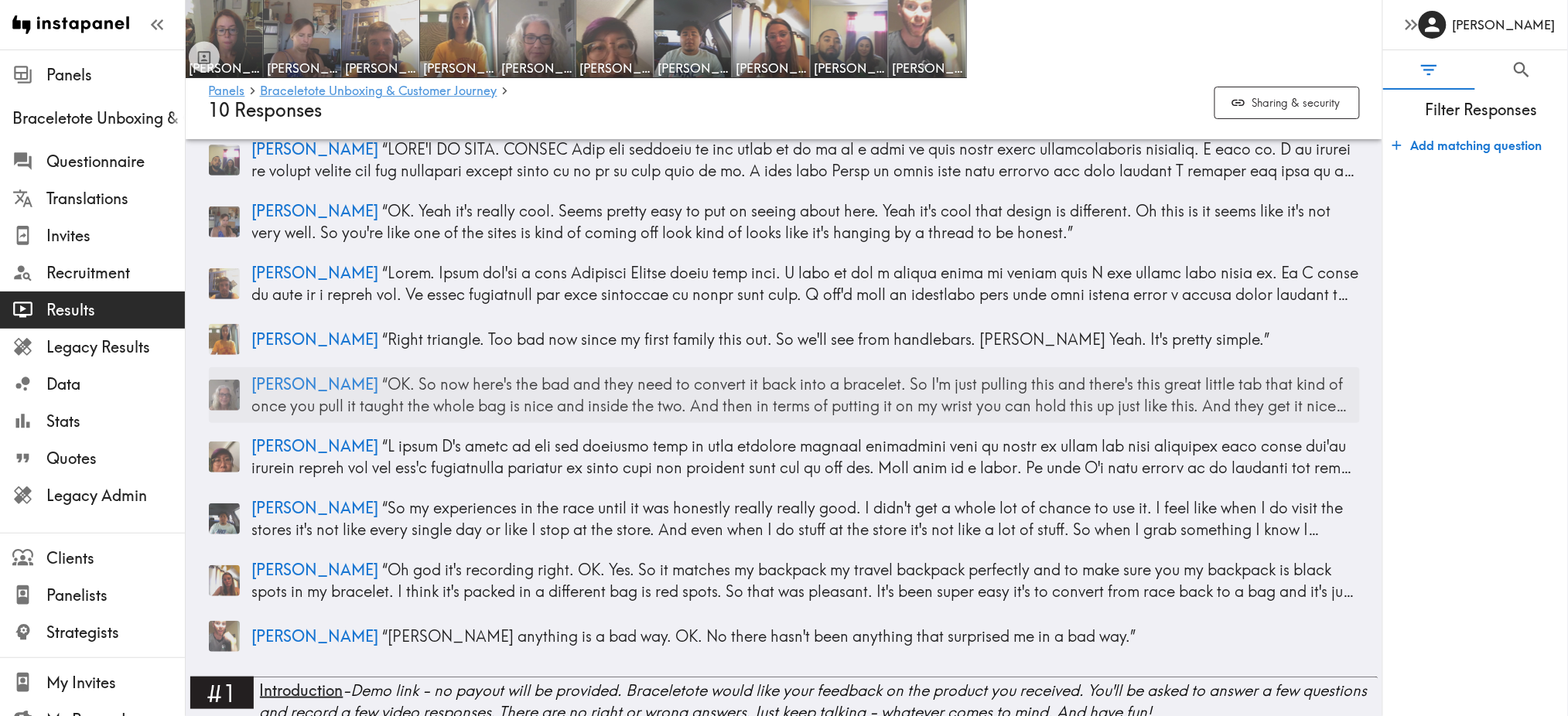
scroll to position [109, 0]
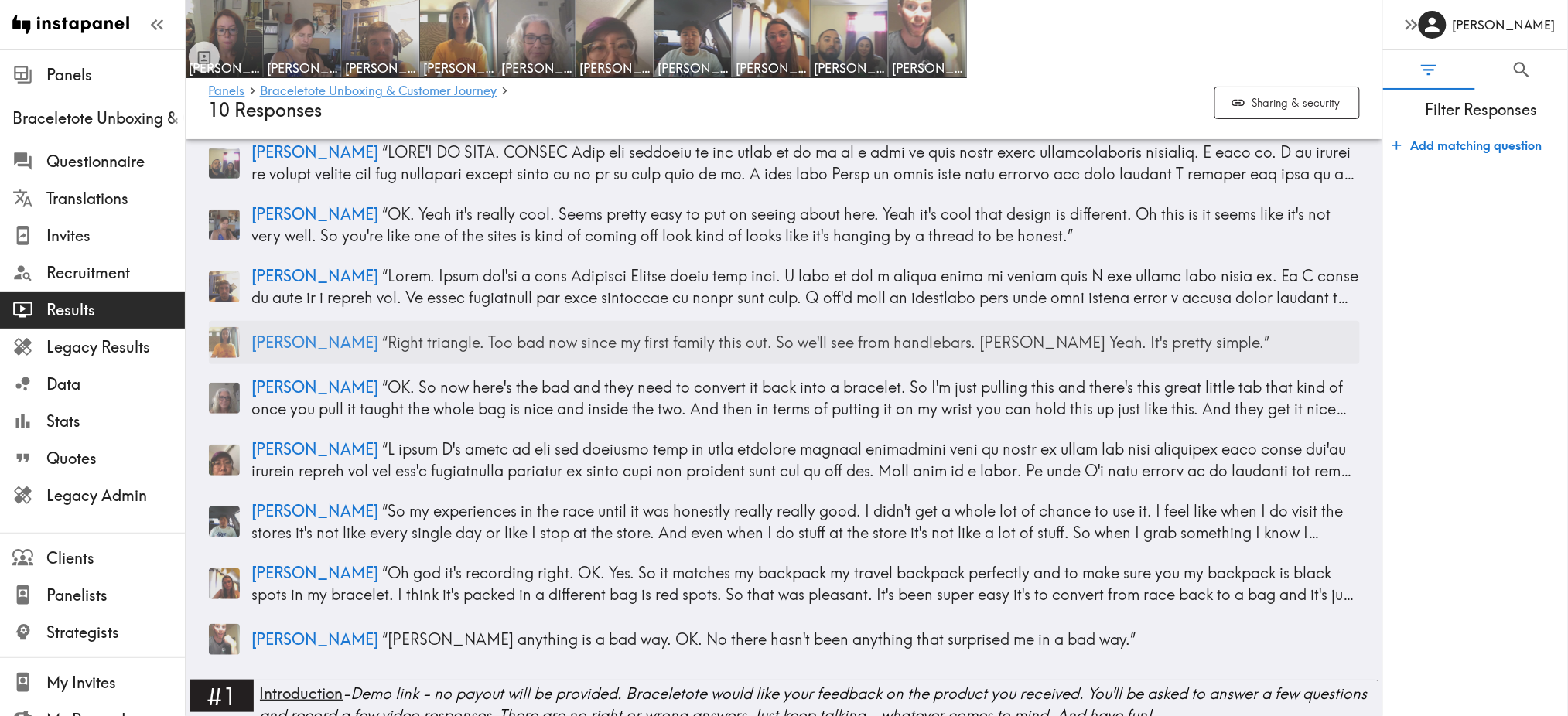
click at [539, 345] on p "Katie “ Right triangle. Too bad now since my first family this out. So we'll se…" at bounding box center [806, 342] width 1108 height 22
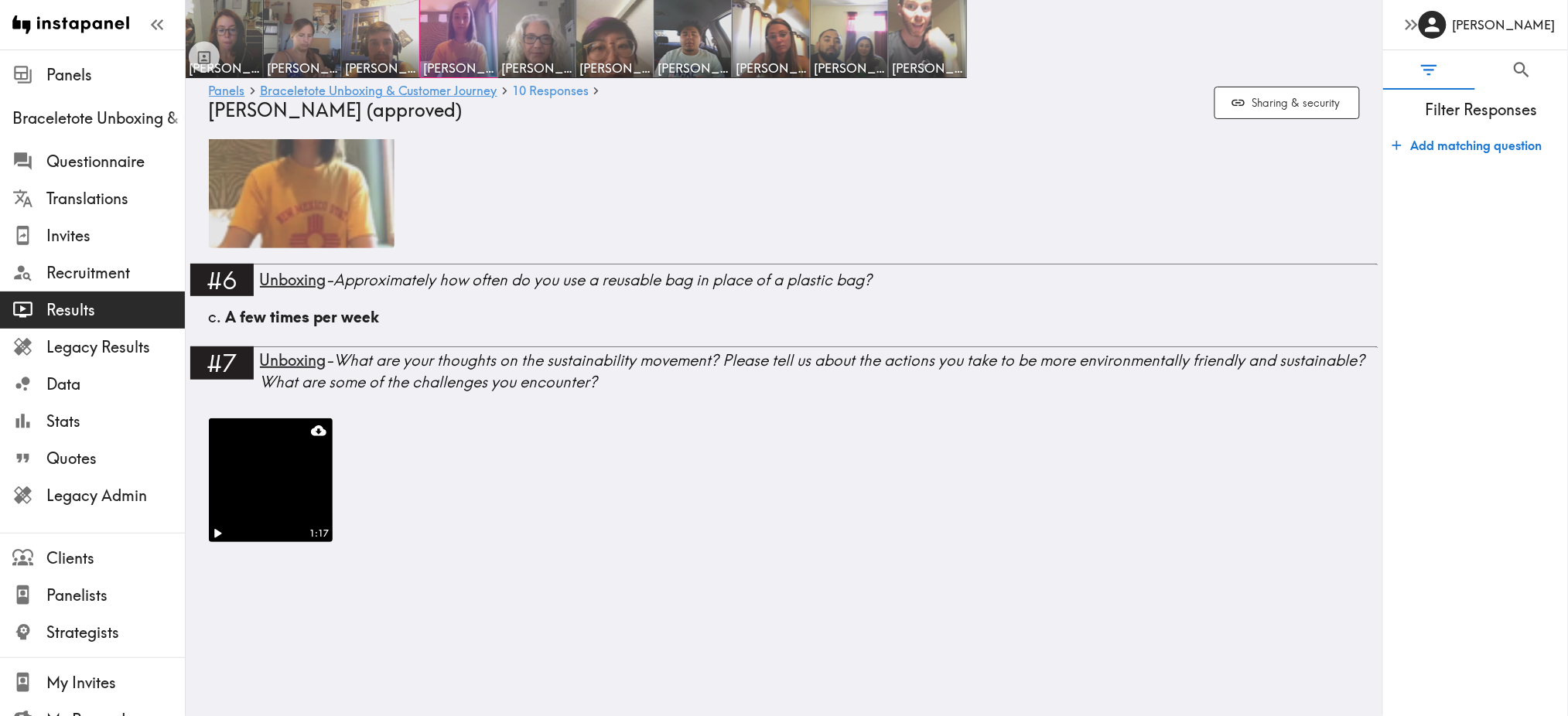
scroll to position [1296, 0]
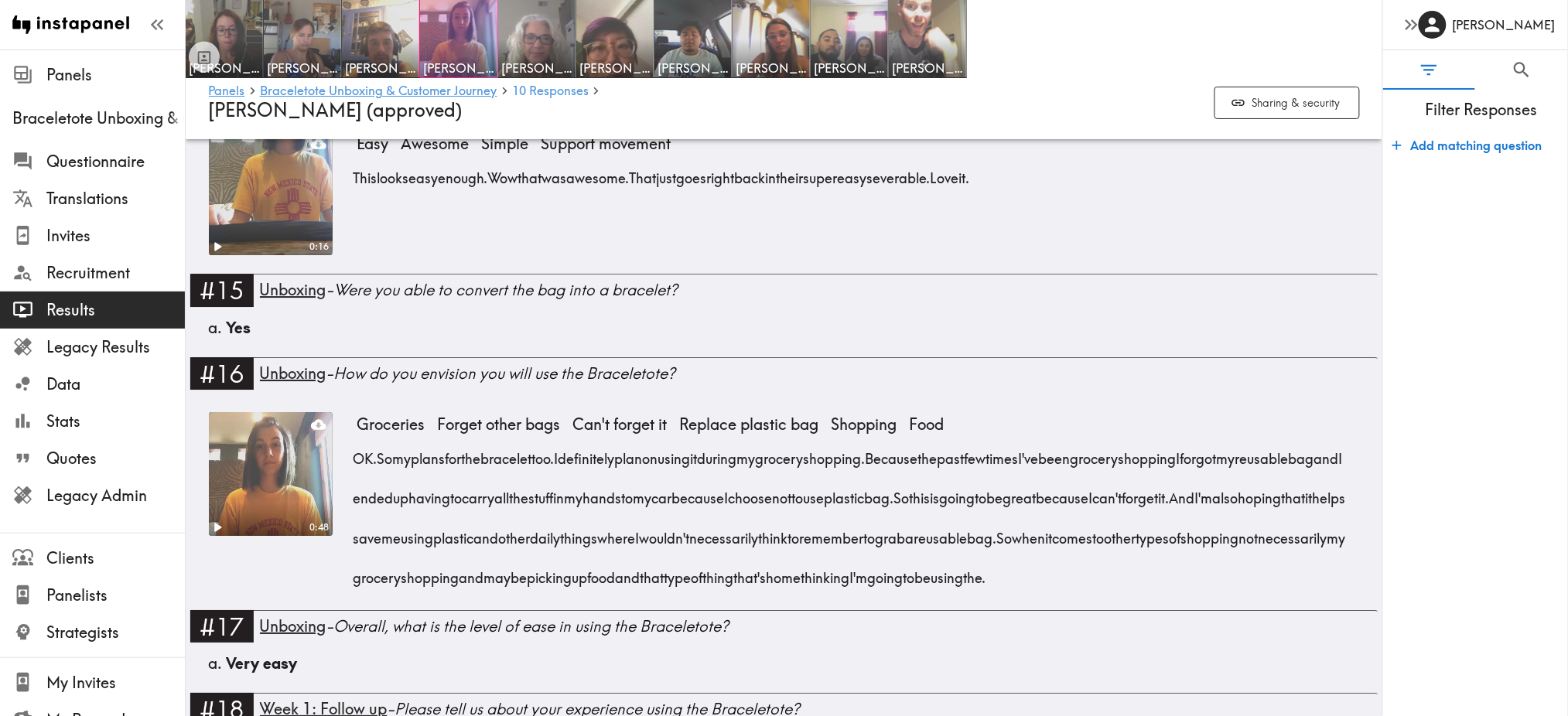
scroll to position [1691, 0]
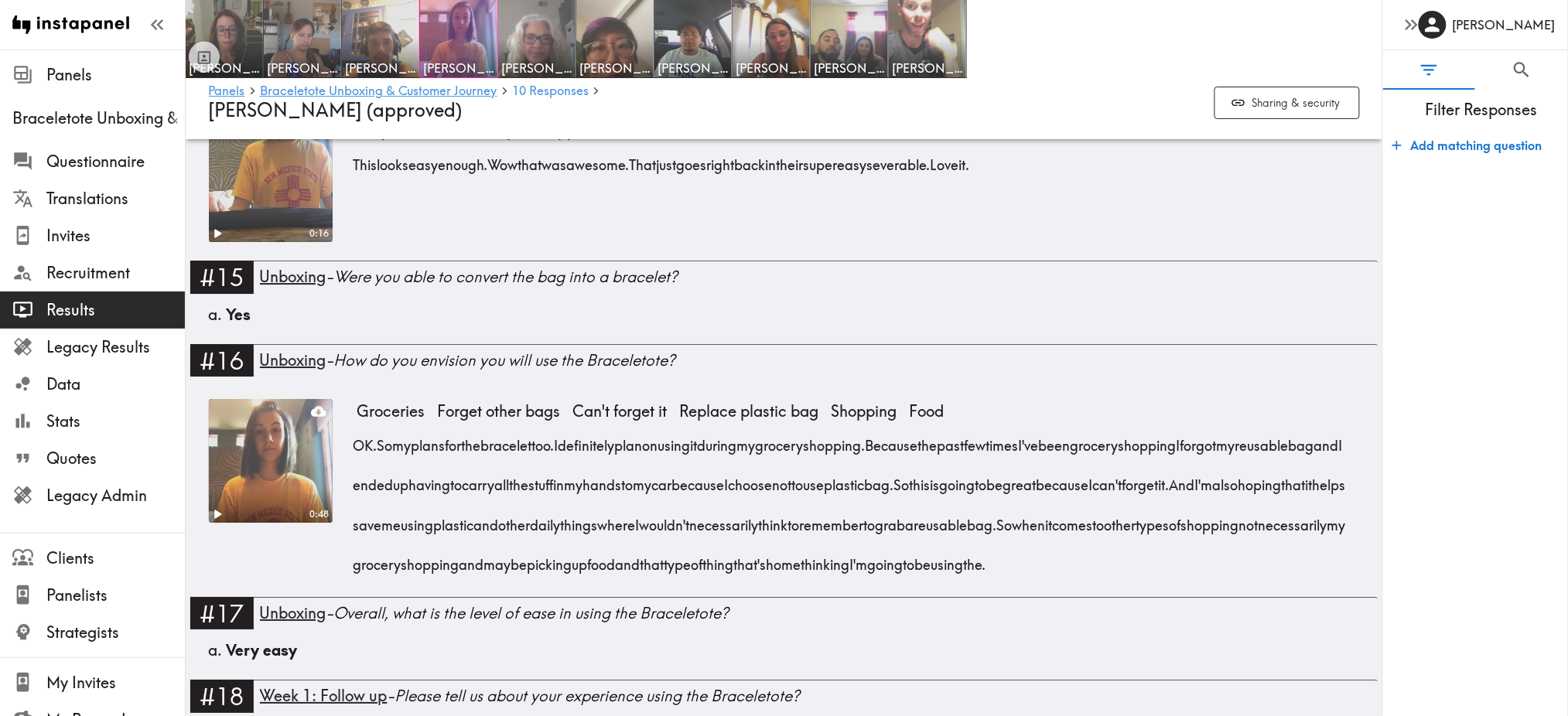
click at [261, 463] on video at bounding box center [270, 460] width 130 height 130
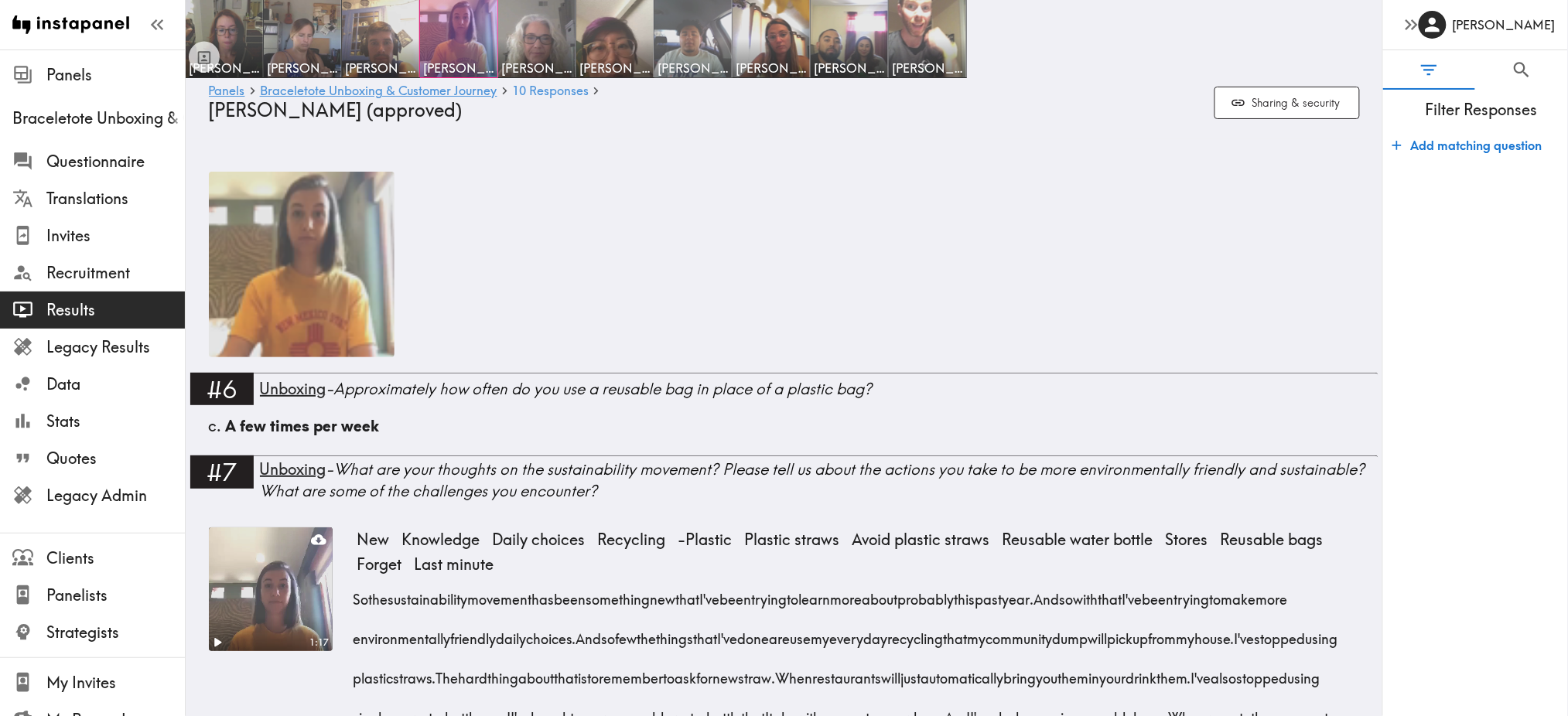
click at [701, 37] on img at bounding box center [693, 38] width 81 height 81
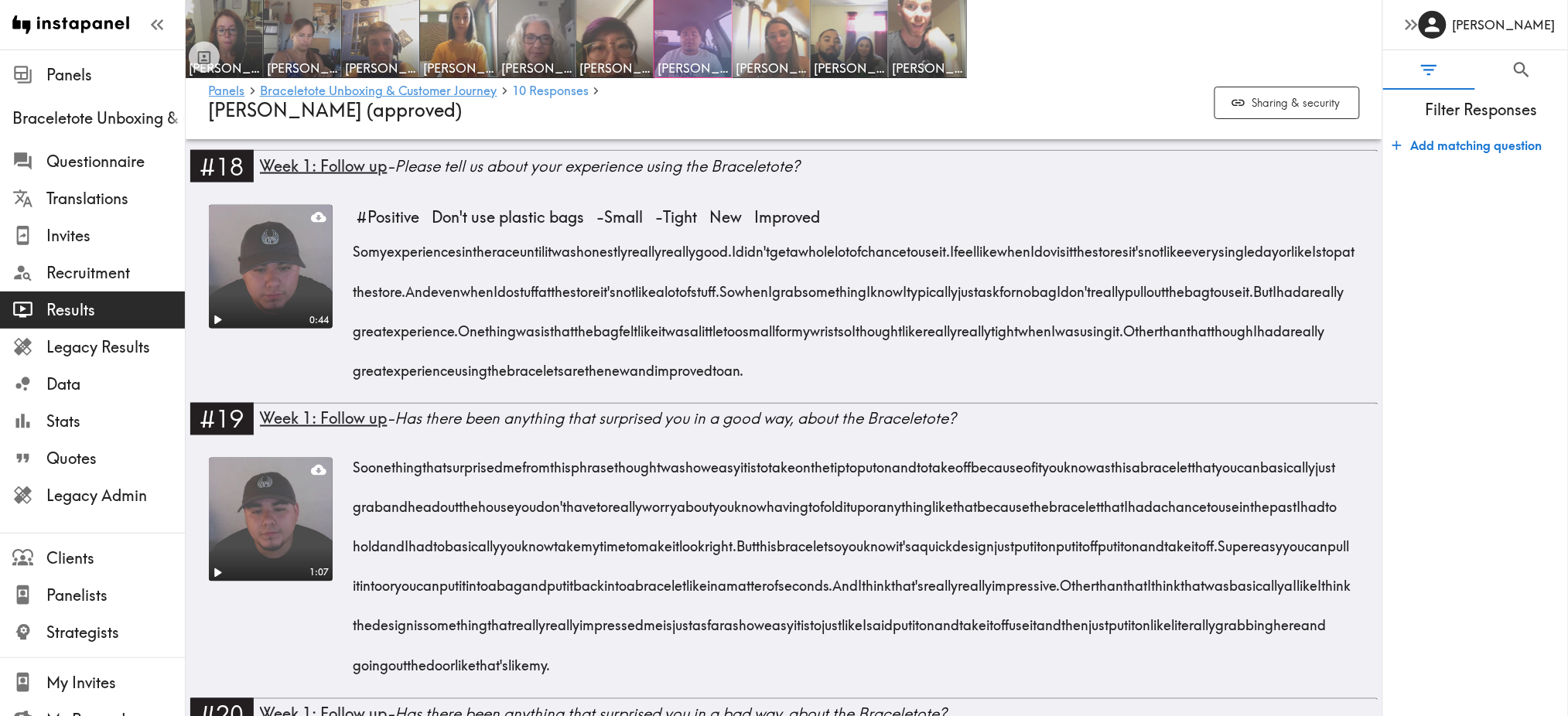
scroll to position [2591, 0]
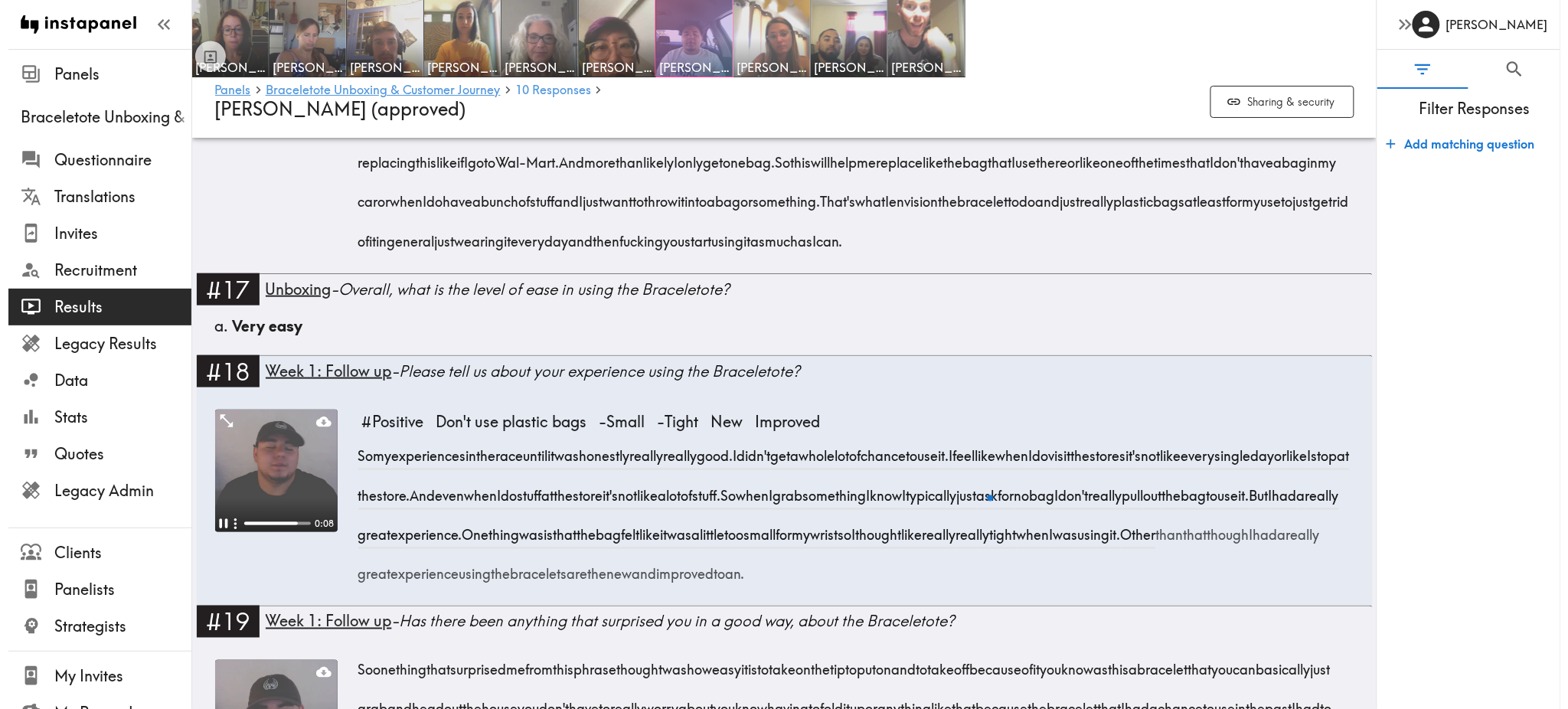
scroll to position [2580, 0]
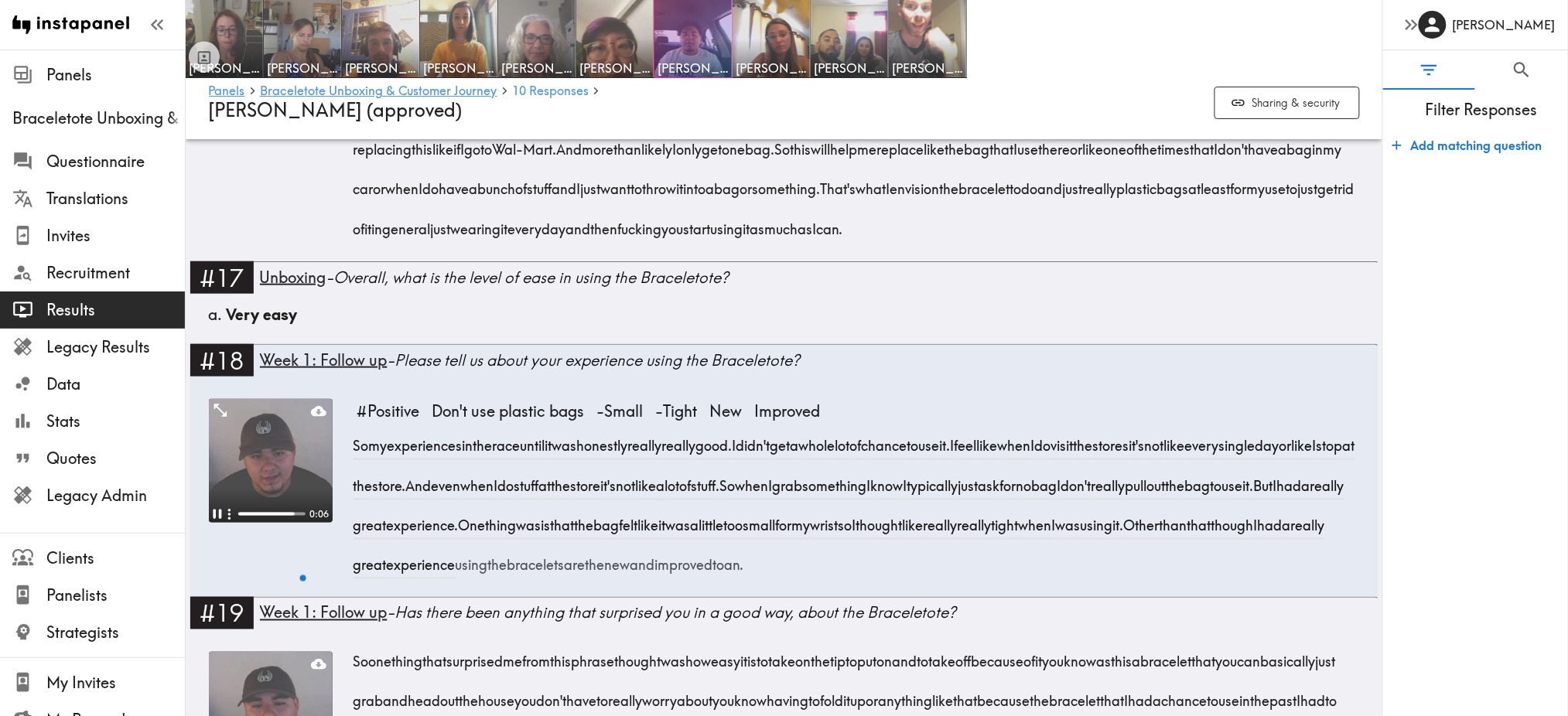
click at [268, 523] on video at bounding box center [270, 460] width 124 height 124
click at [1297, 97] on button "Sharing & security" at bounding box center [1286, 103] width 145 height 34
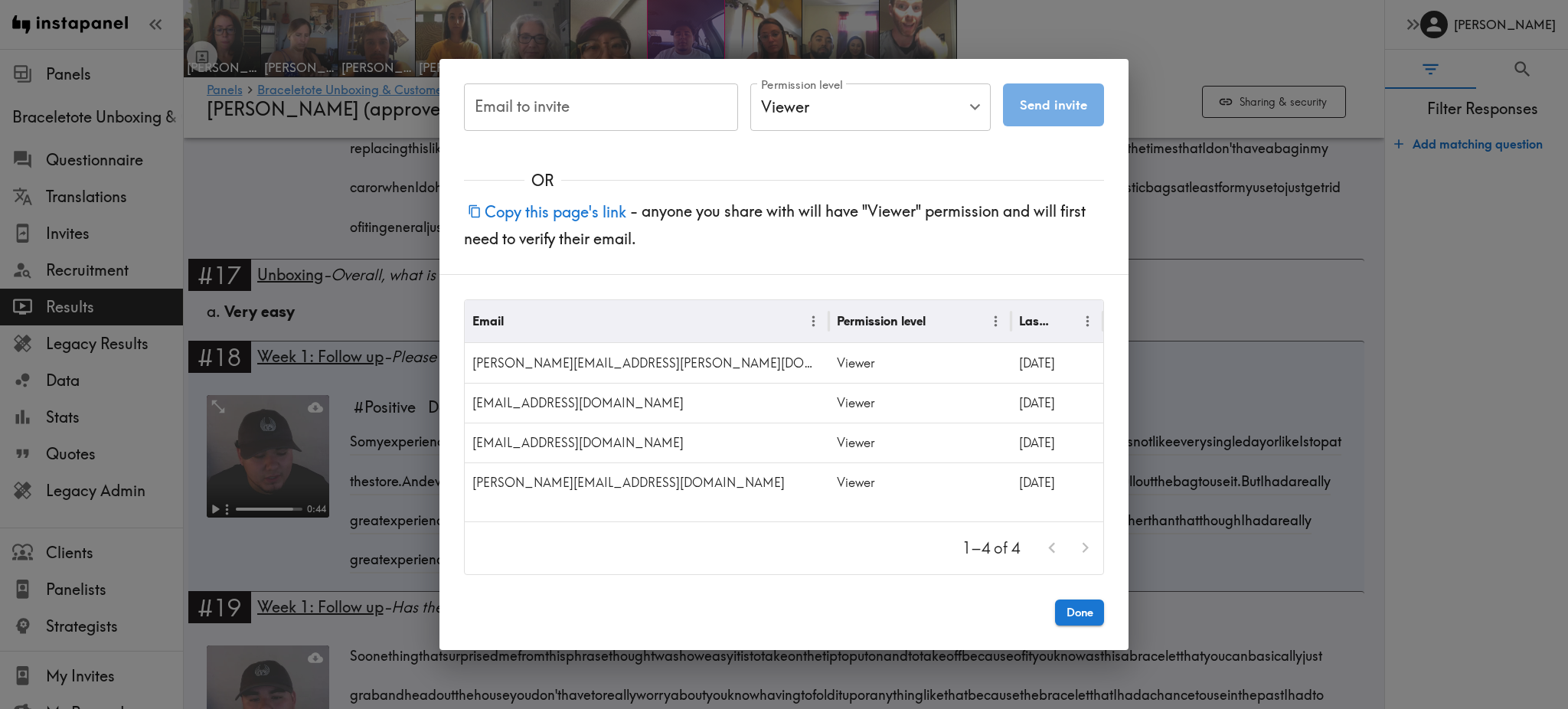
click at [594, 213] on button "Copy this page's link" at bounding box center [547, 211] width 167 height 33
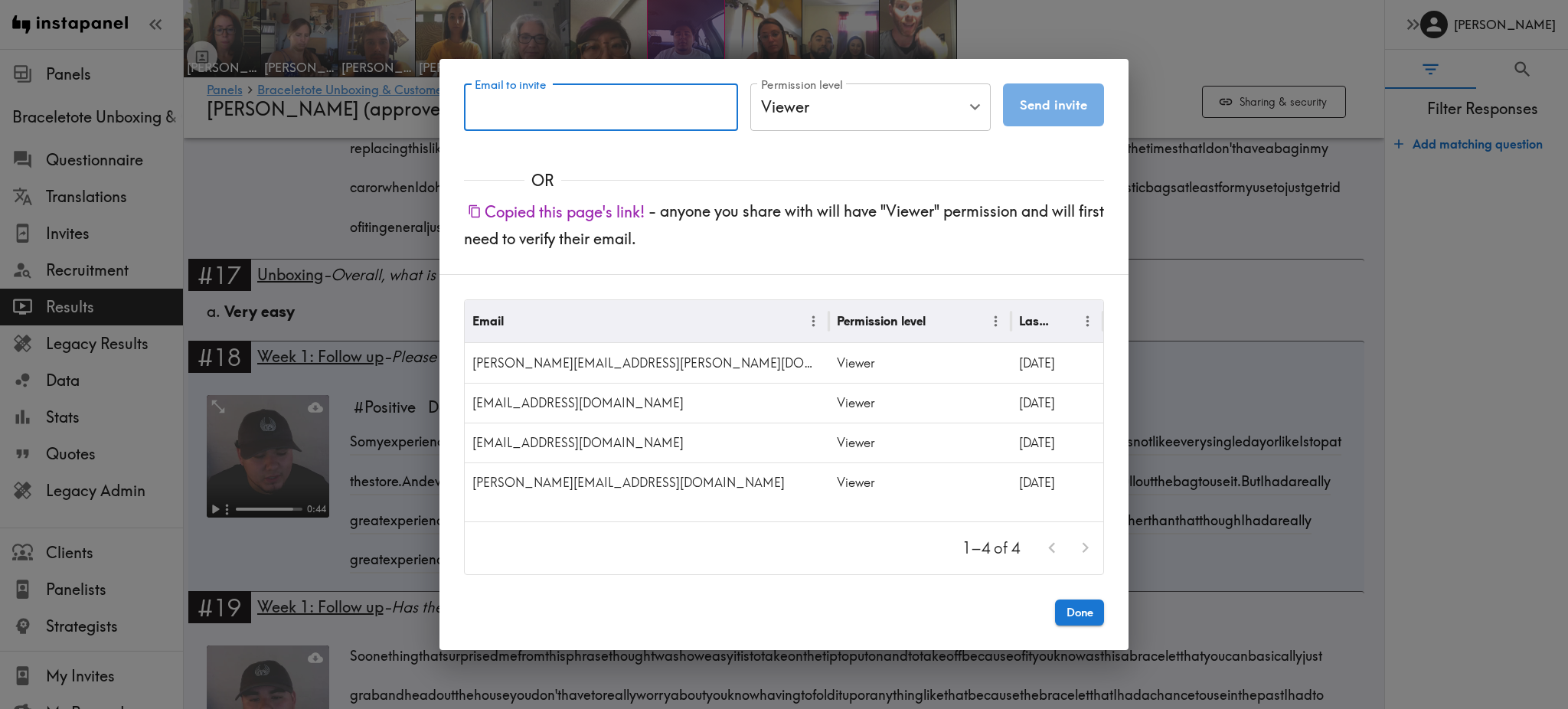
click at [615, 107] on input "Email to invite" at bounding box center [601, 108] width 274 height 48
paste input "guljeetsahney@pearsonhamgroup.com"
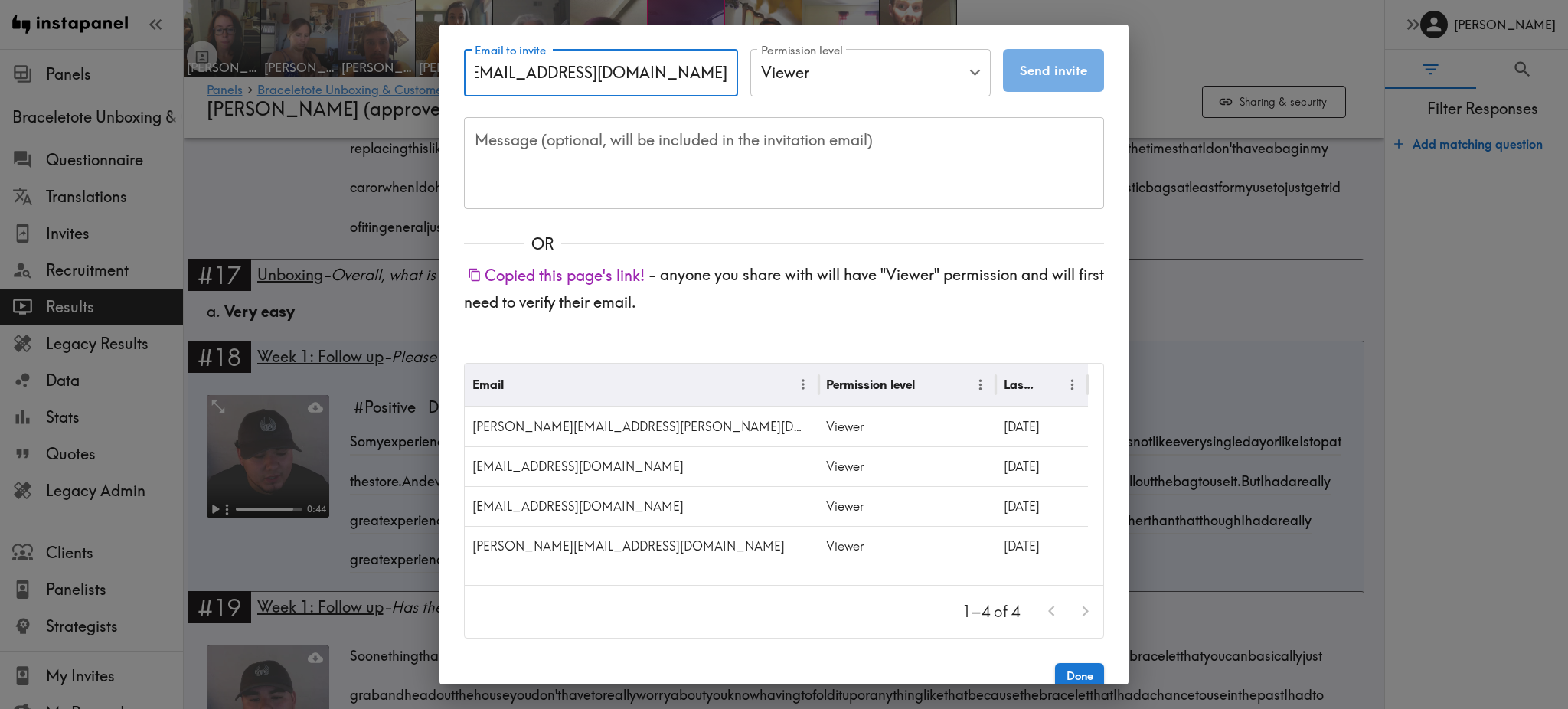
type input "guljeetsahney@pearsonhamgroup.com"
click at [609, 152] on textarea "Message (optional, will be included in the invitation email)" at bounding box center [784, 163] width 618 height 67
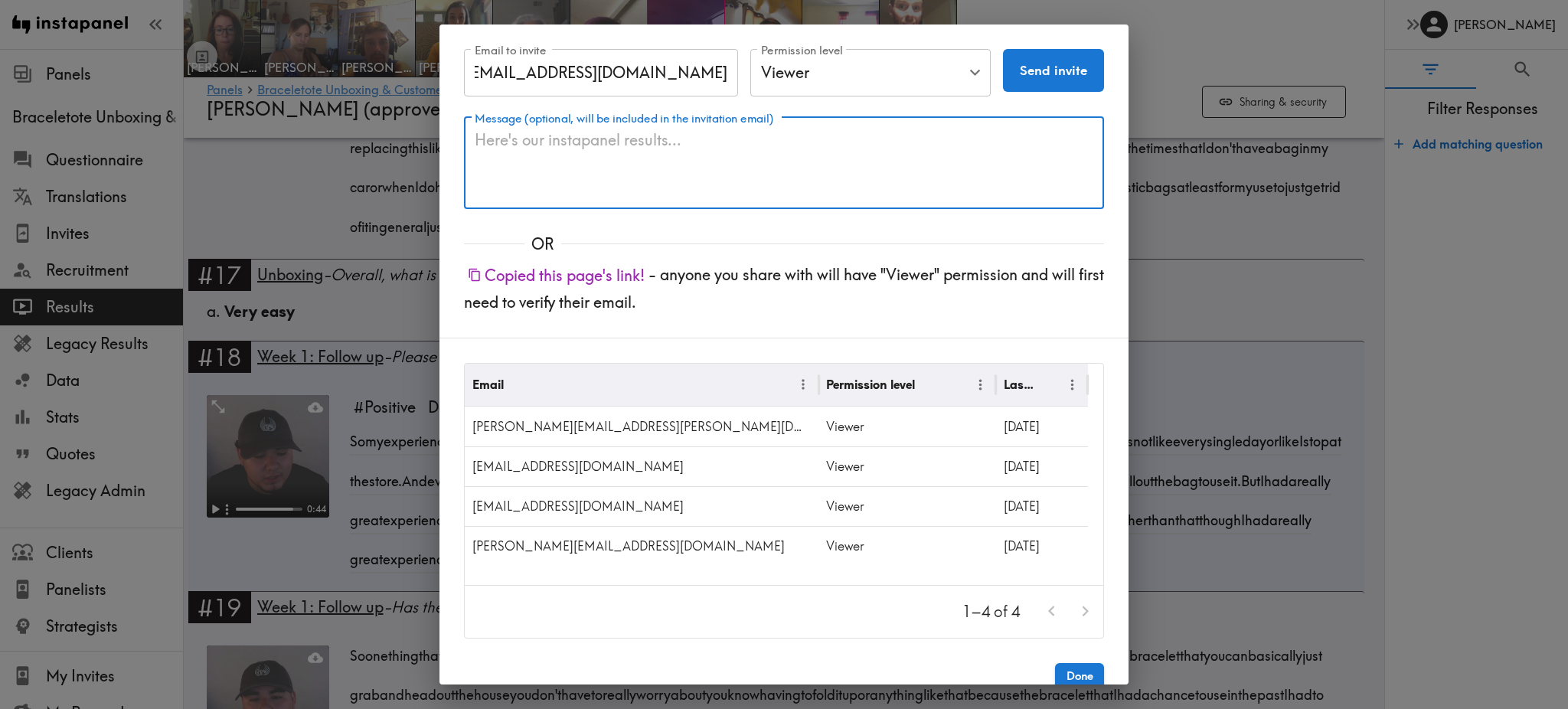
scroll to position [0, 0]
type textarea "G"
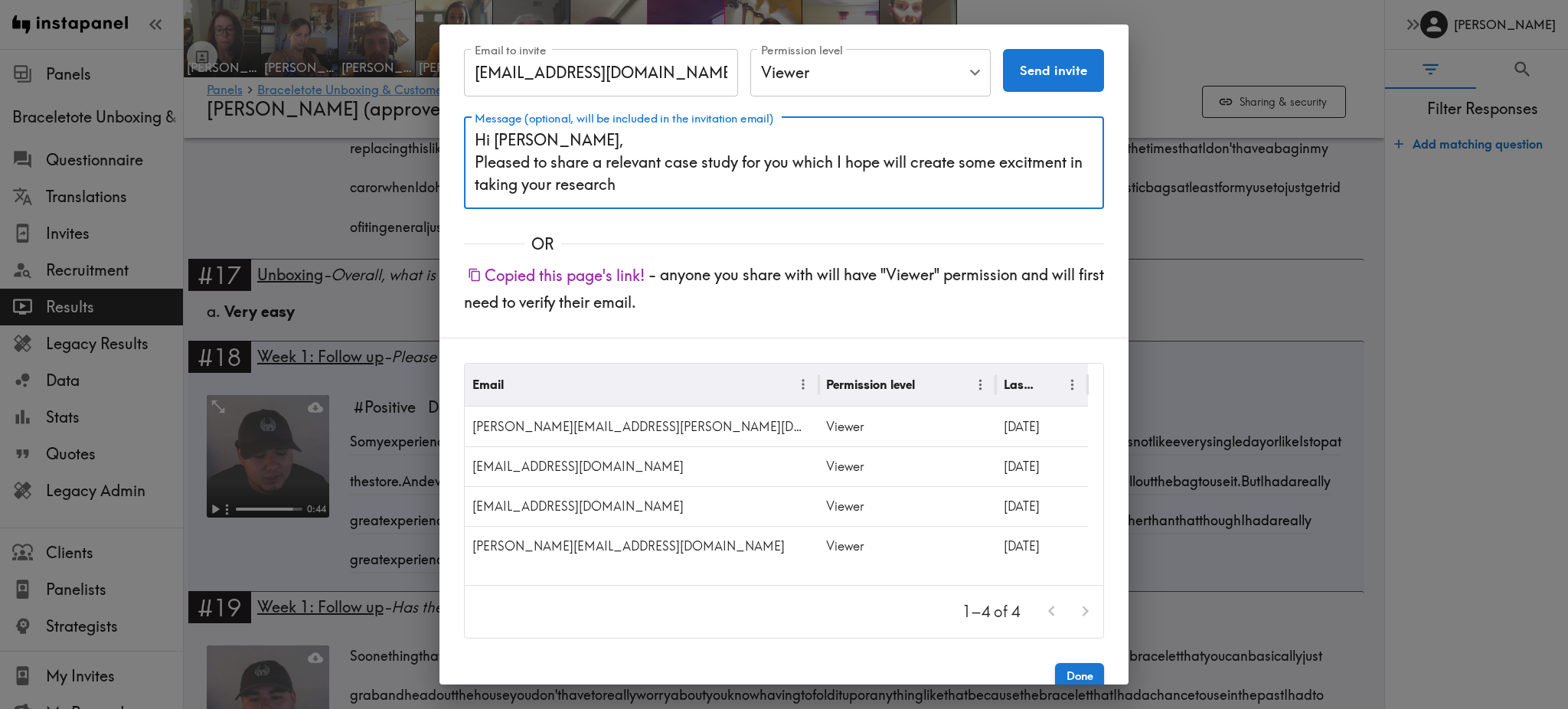
drag, startPoint x: 639, startPoint y: 183, endPoint x: 801, endPoint y: 170, distance: 162.5
click at [801, 170] on textarea "Hi Gully, Pleased to share a relevant case study for you which I hope will crea…" at bounding box center [784, 163] width 618 height 67
drag, startPoint x: 801, startPoint y: 165, endPoint x: 729, endPoint y: 186, distance: 75.0
click at [729, 186] on textarea "Hi Gully, Pleased to share a relevant case study for you which I hope will crea…" at bounding box center [784, 163] width 618 height 67
click at [645, 185] on textarea "Hi Gully, Pleased to share a relevant case study for you which I hope will crea…" at bounding box center [784, 163] width 618 height 67
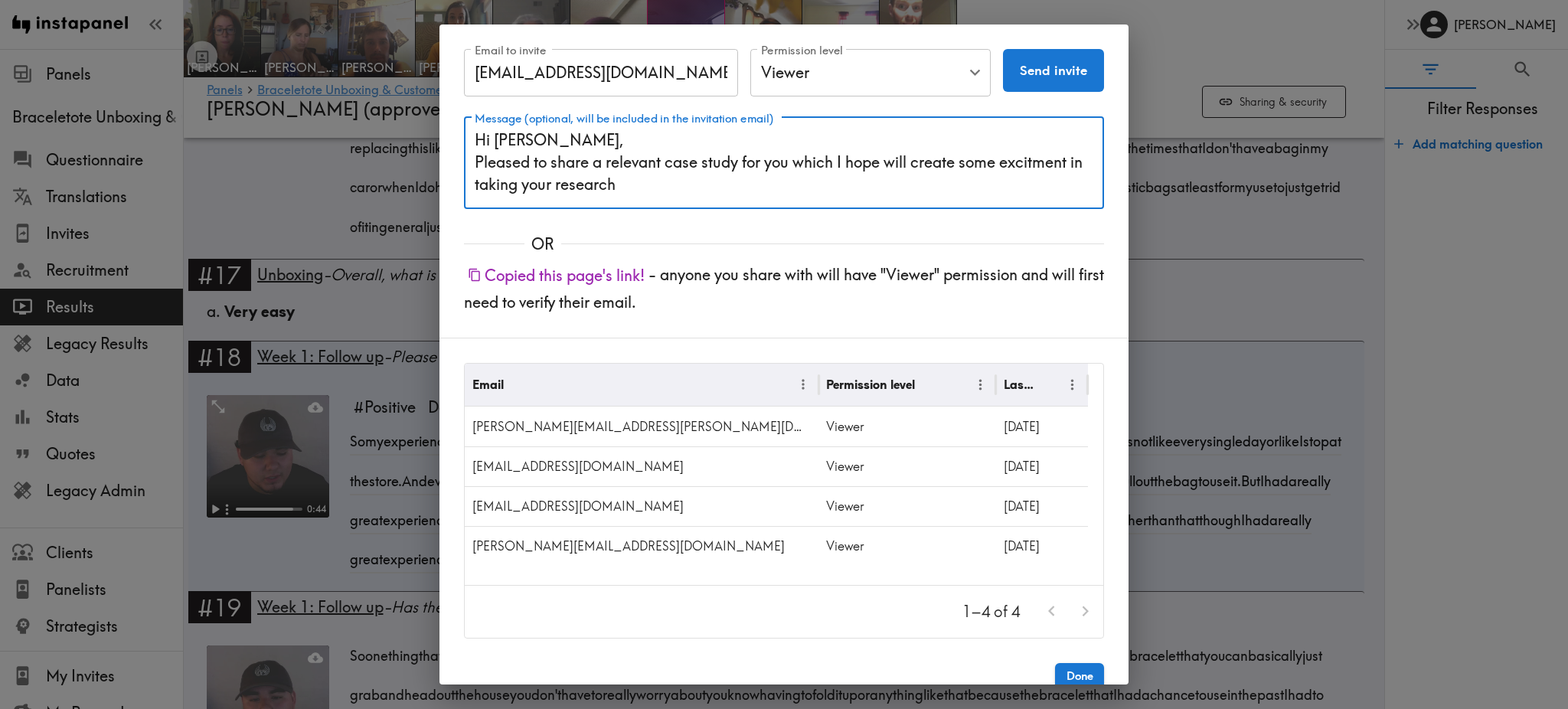
click at [645, 185] on textarea "Hi Gully, Pleased to share a relevant case study for you which I hope will crea…" at bounding box center [784, 163] width 618 height 67
drag, startPoint x: 645, startPoint y: 185, endPoint x: 484, endPoint y: 176, distance: 161.3
click at [484, 176] on textarea "Hi Gully, Pleased to share a relevant case study for you which I hope will crea…" at bounding box center [784, 163] width 618 height 67
paste textarea "Since your work focuses on turning research into strategic pricing decisions, I…"
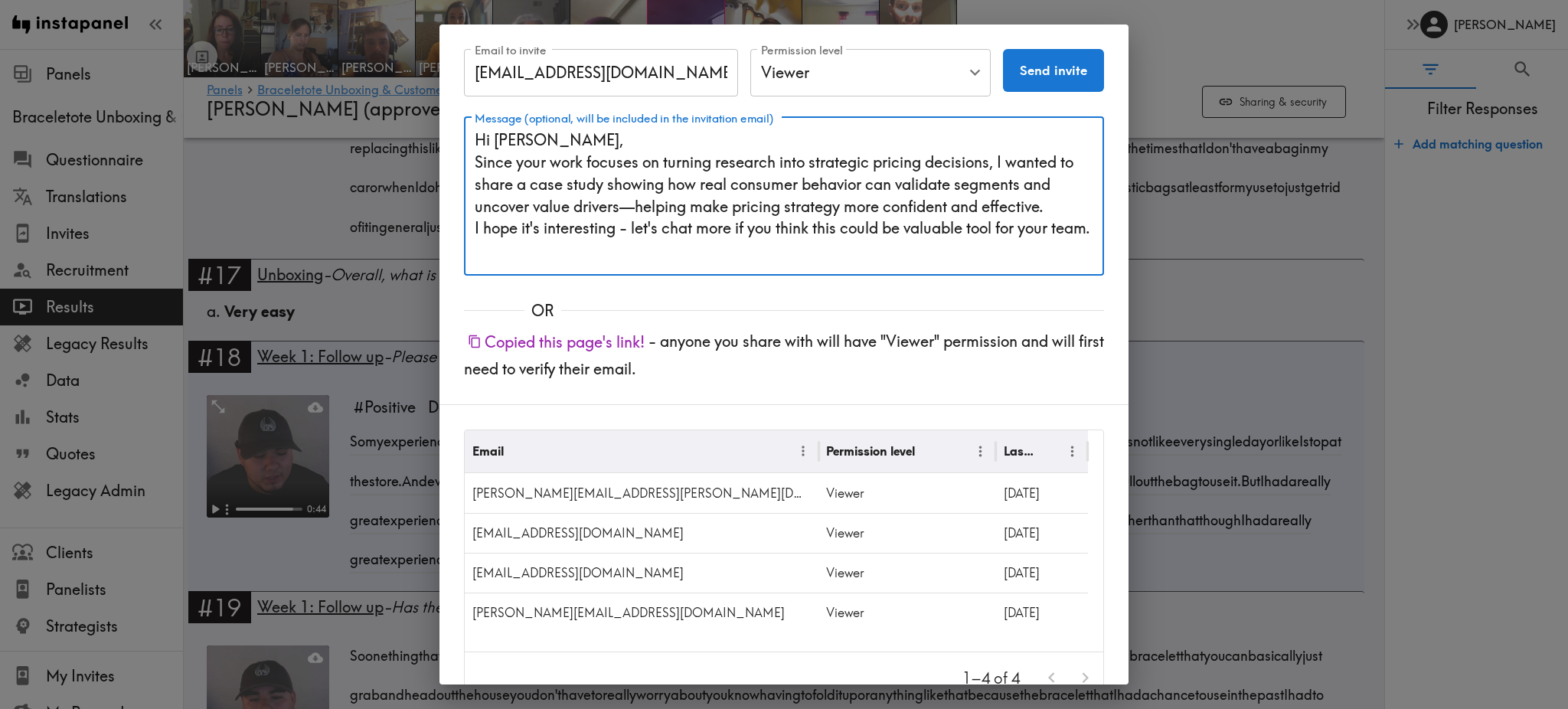
type textarea "Hi Gully, Since your work focuses on turning research into strategic pricing de…"
click at [1038, 71] on button "Send invite" at bounding box center [1053, 69] width 101 height 43
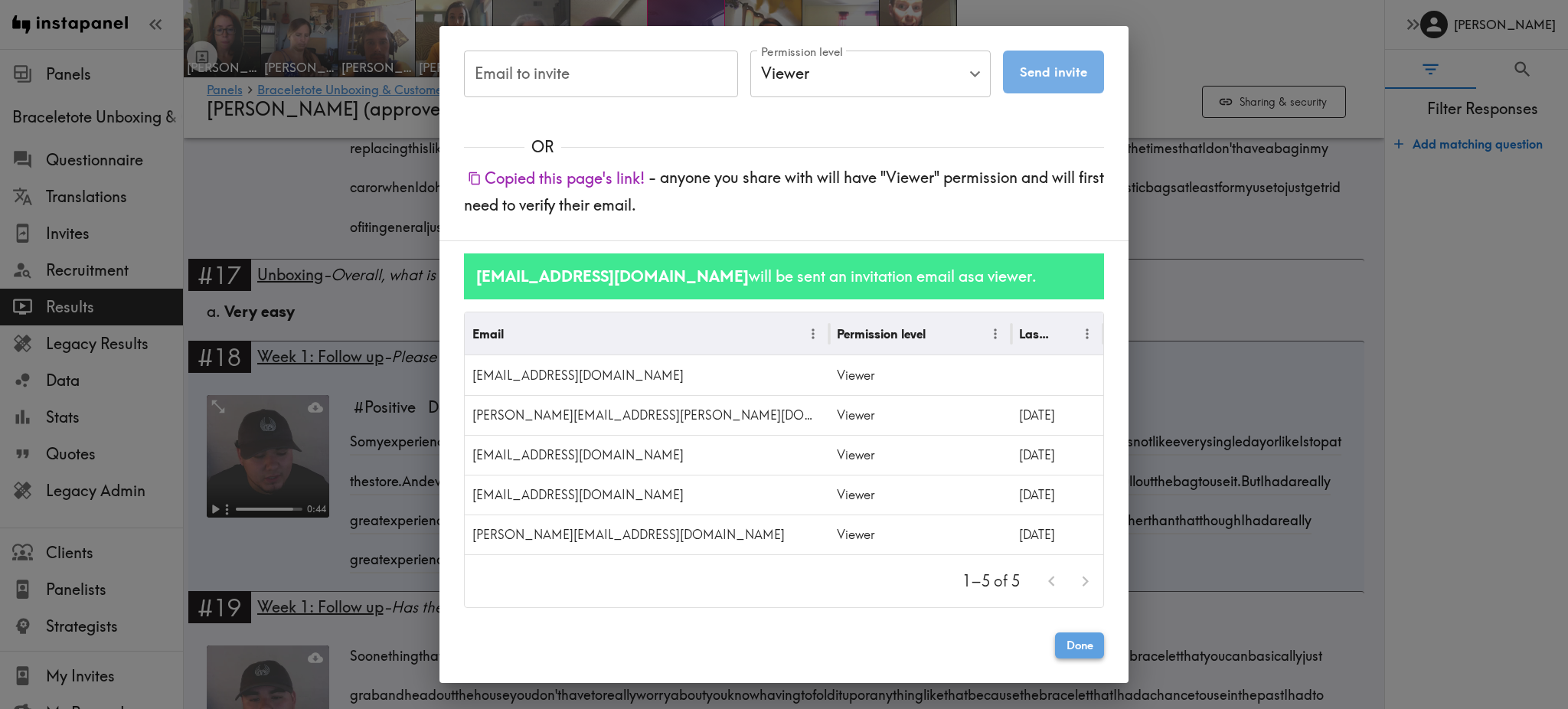
click at [1091, 646] on button "Done" at bounding box center [1079, 645] width 49 height 26
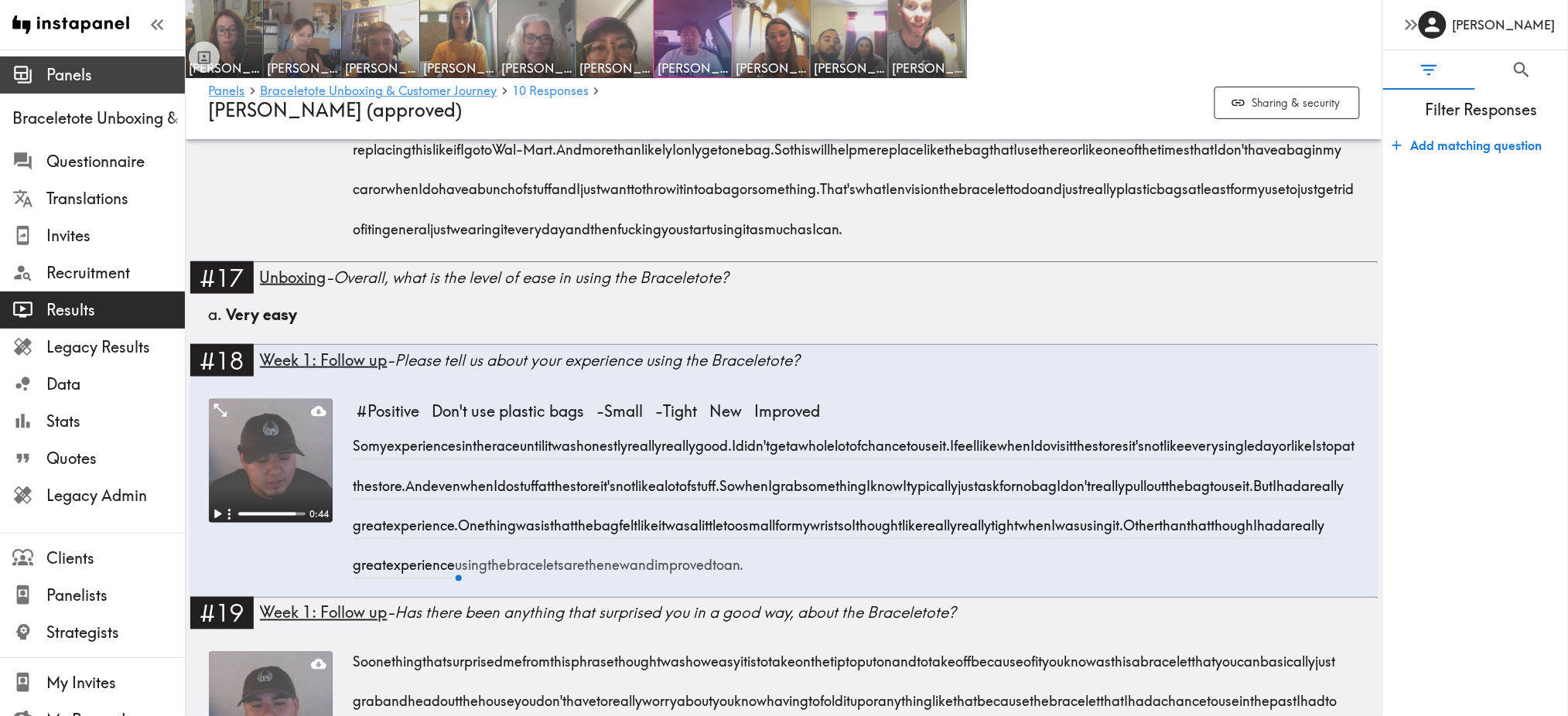
click at [62, 62] on span "Panels" at bounding box center [115, 75] width 138 height 28
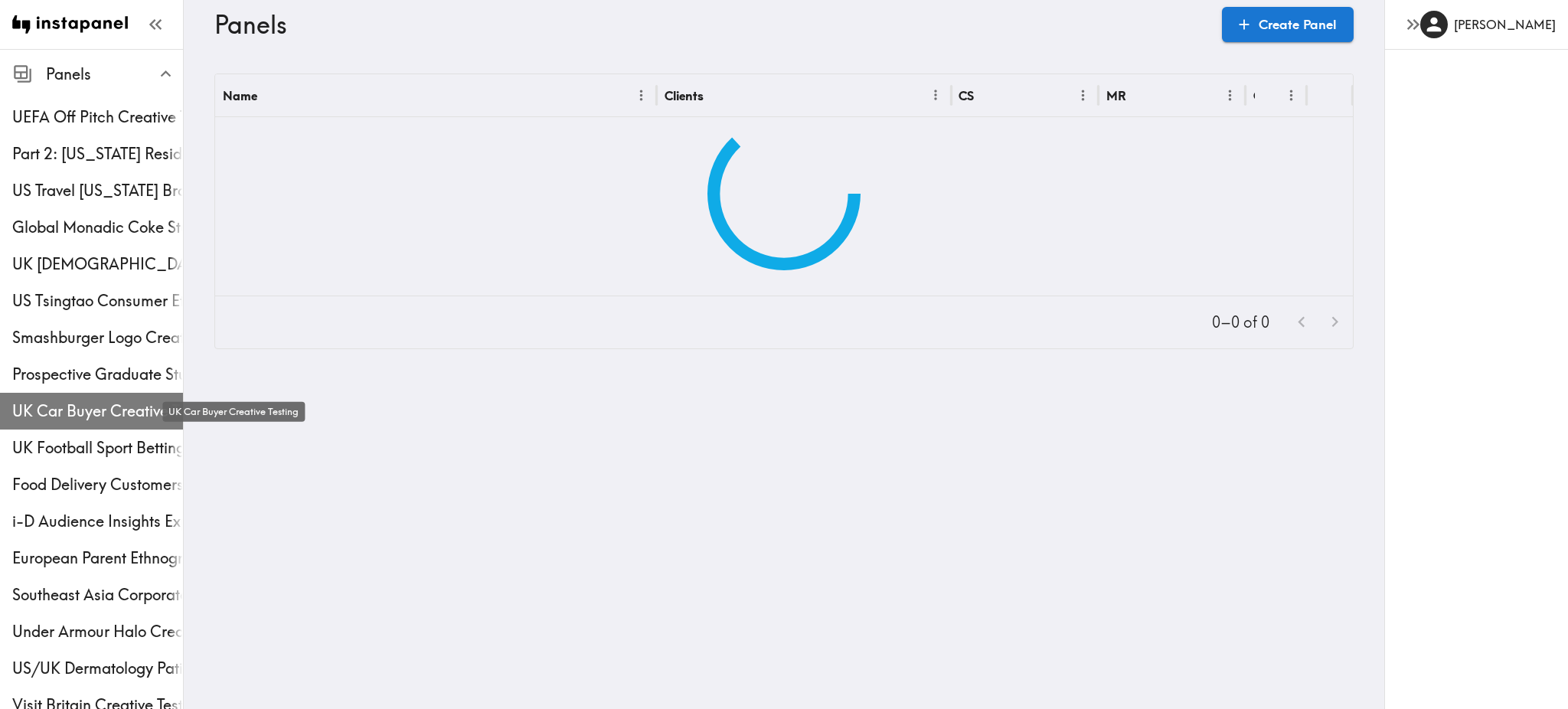
click at [94, 417] on span "UK Car Buyer Creative Testing" at bounding box center [97, 411] width 170 height 22
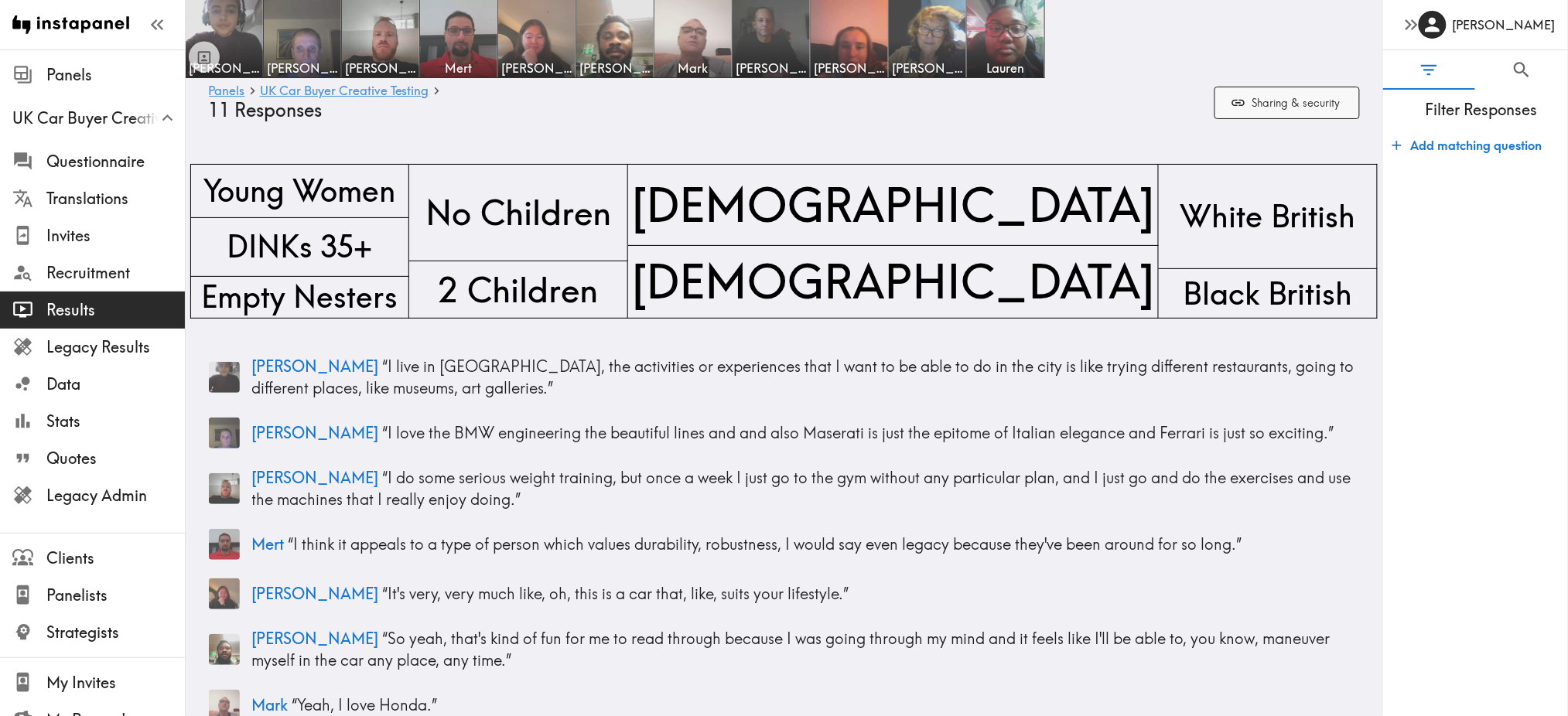
click at [1302, 104] on button "Sharing & security" at bounding box center [1286, 103] width 145 height 34
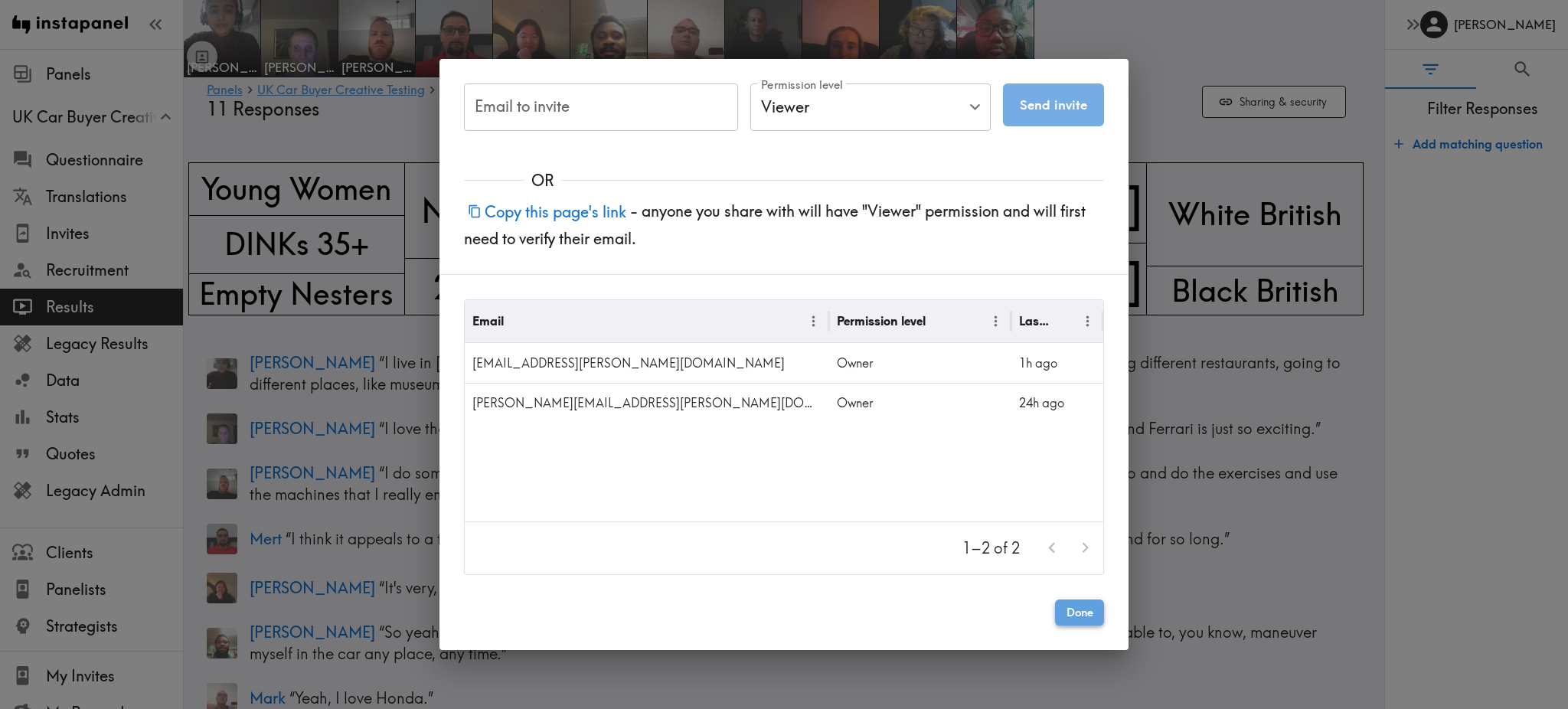
click at [1084, 621] on button "Done" at bounding box center [1079, 612] width 49 height 26
